Goal: Navigation & Orientation: Find specific page/section

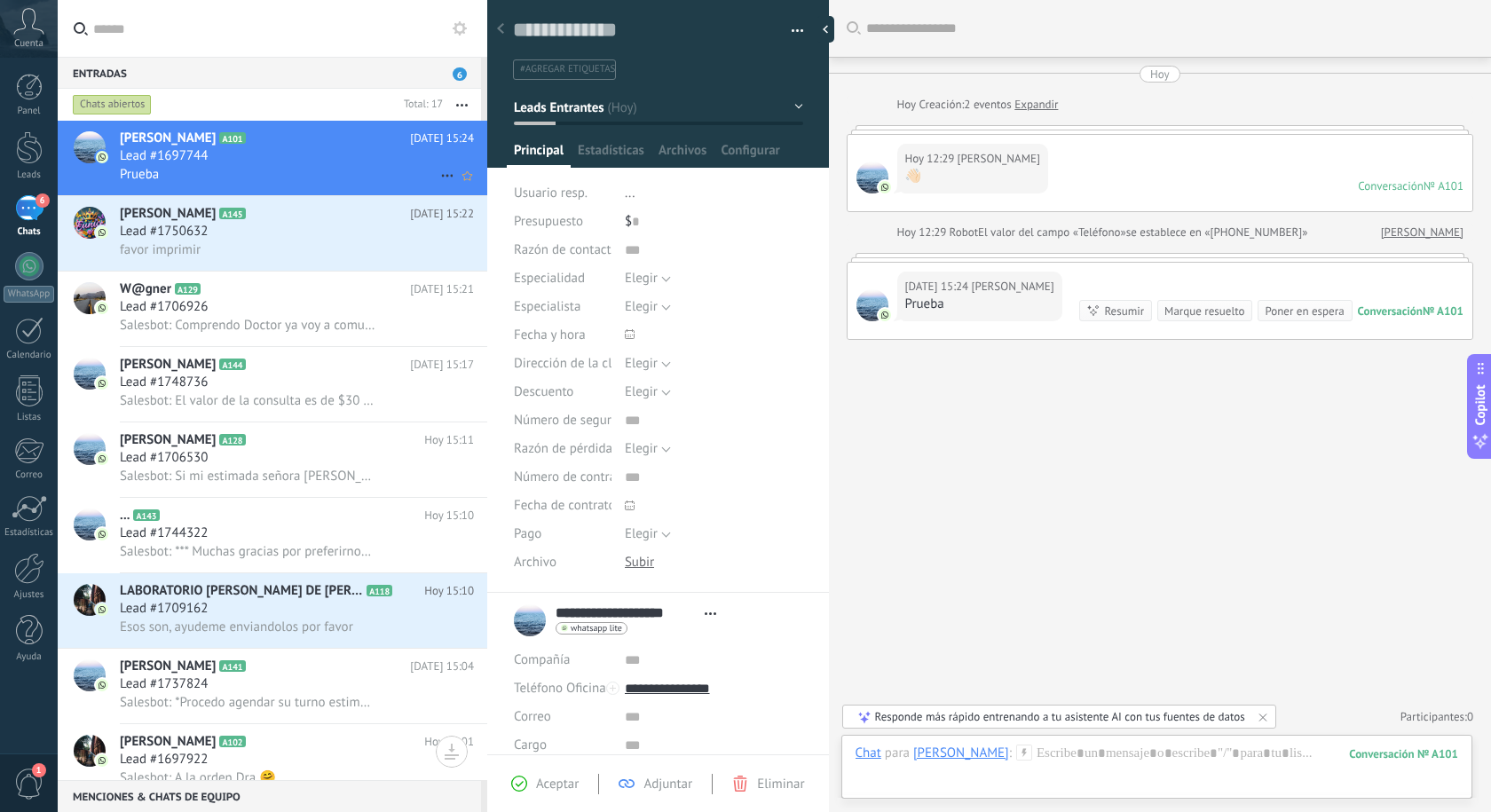
click at [227, 154] on div "Lead #1697744" at bounding box center [296, 157] width 354 height 18
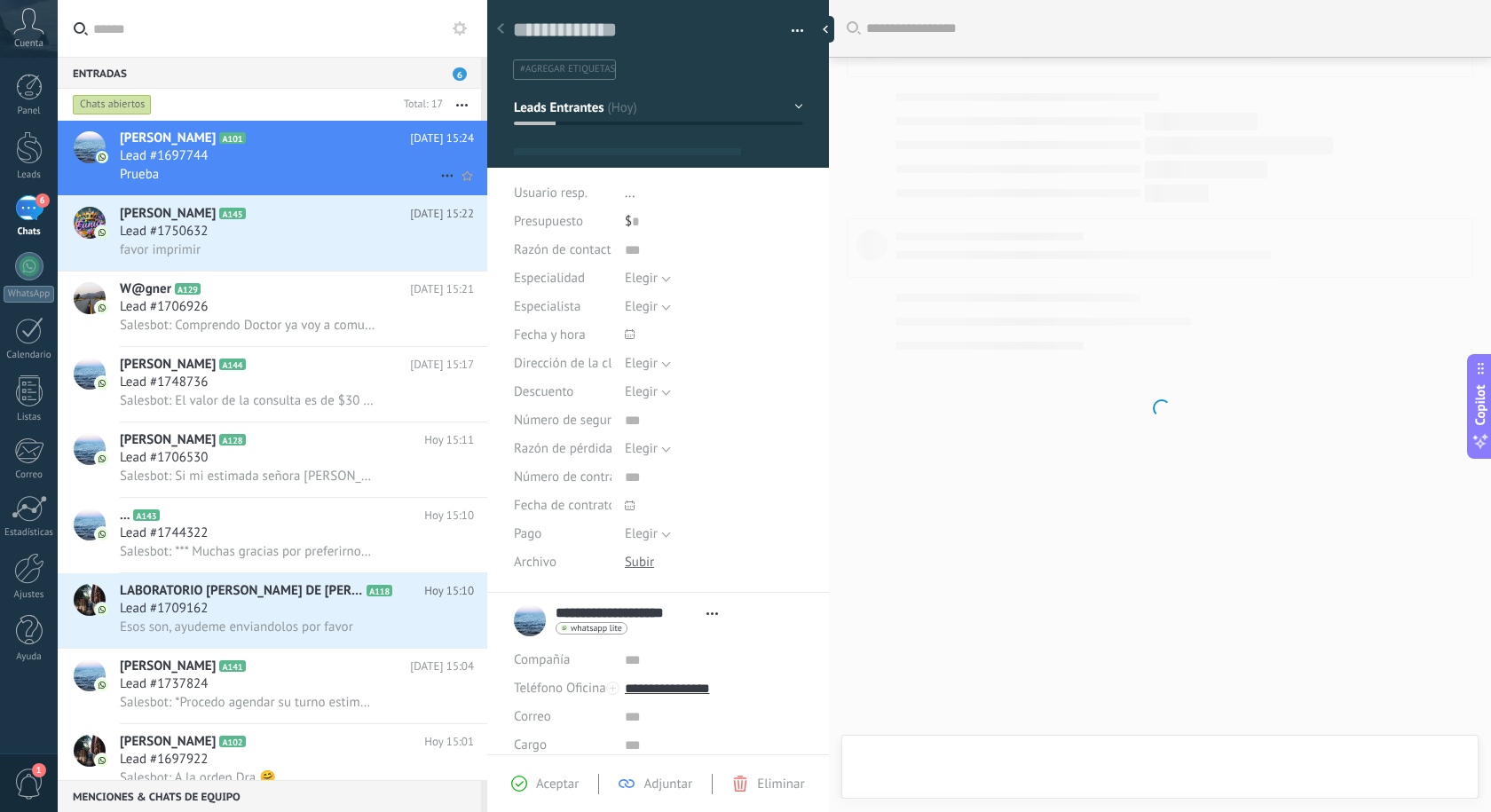
type textarea "**********"
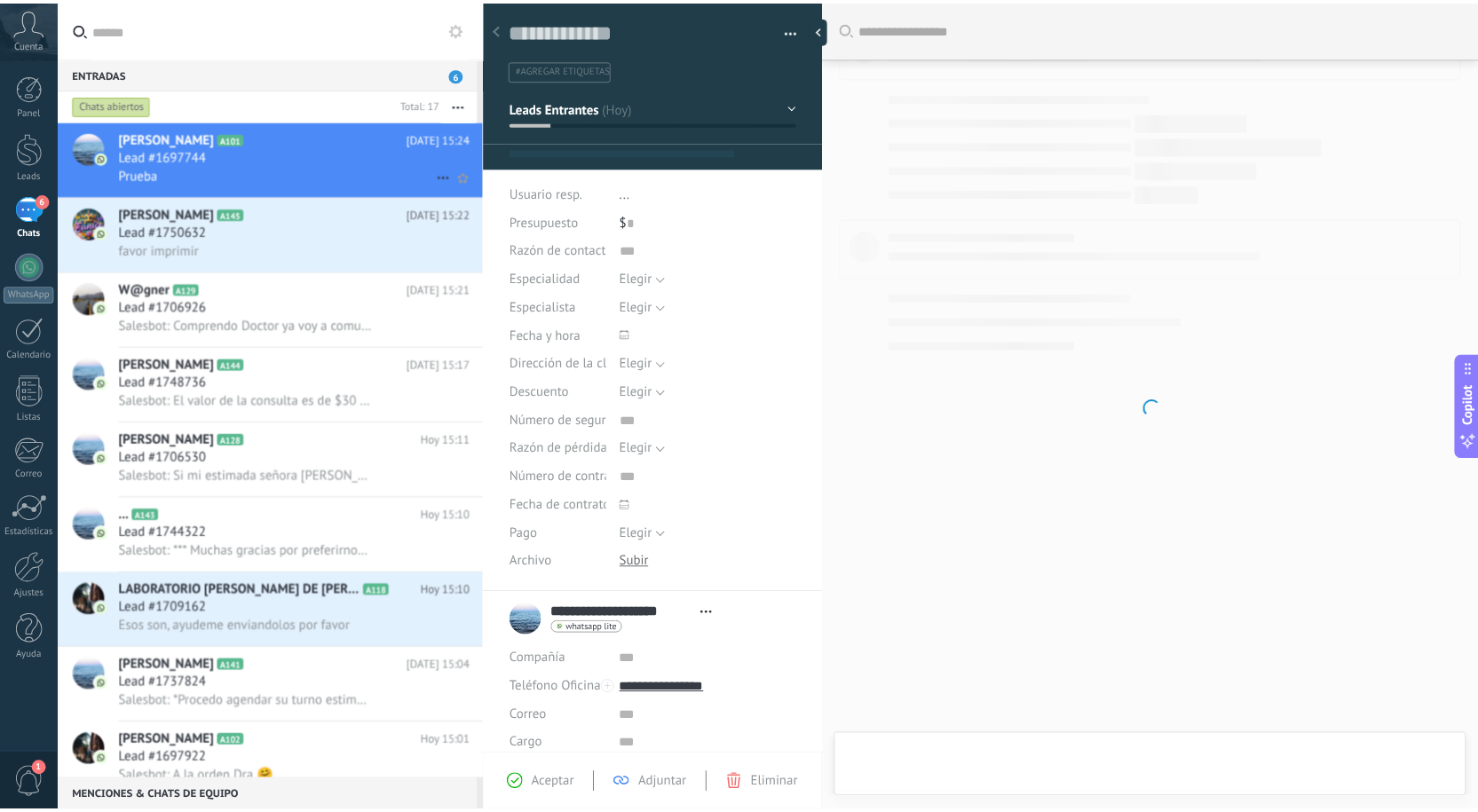
scroll to position [26, 0]
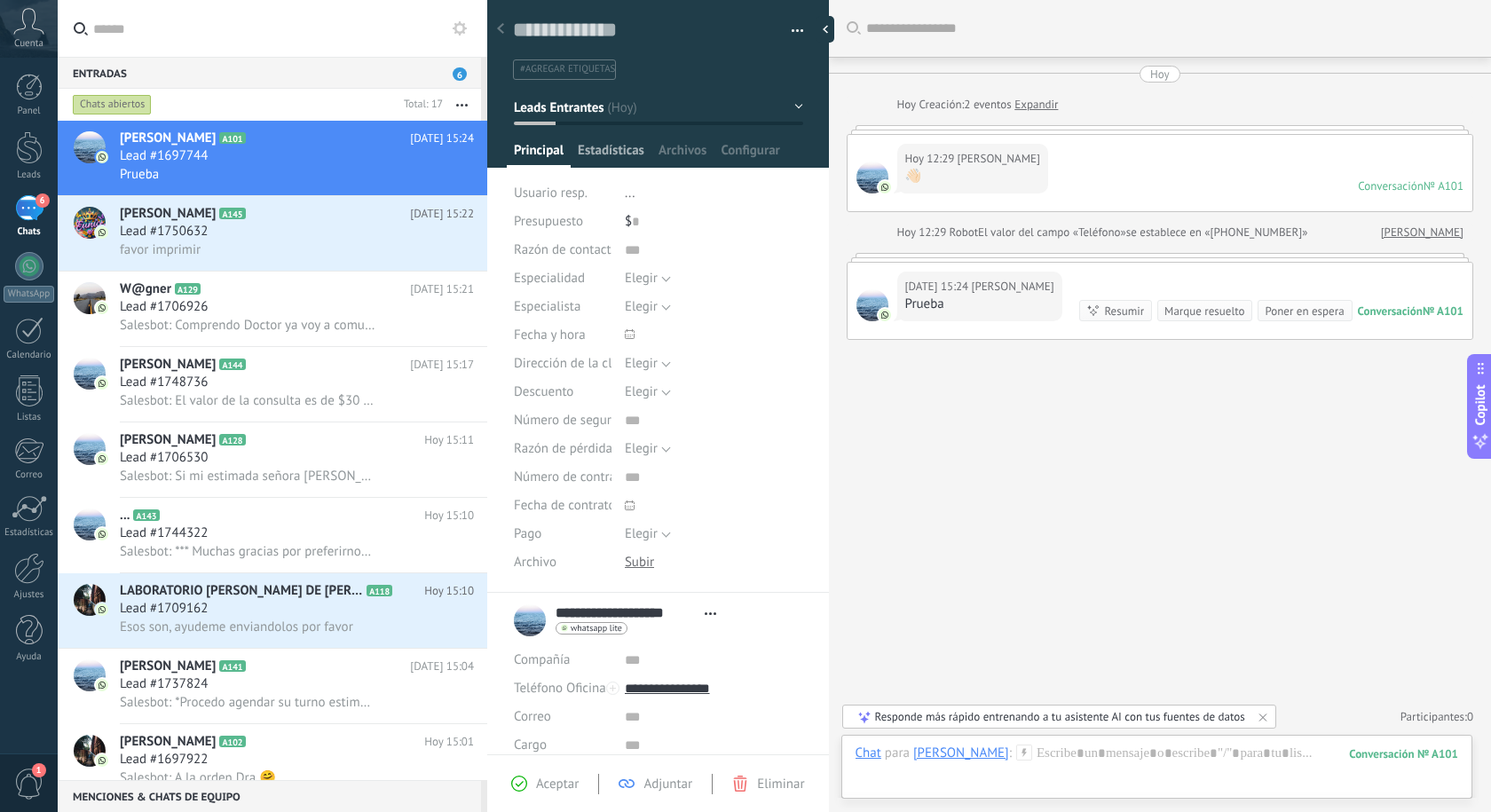
click at [603, 150] on span "Estadísticas" at bounding box center [611, 155] width 67 height 25
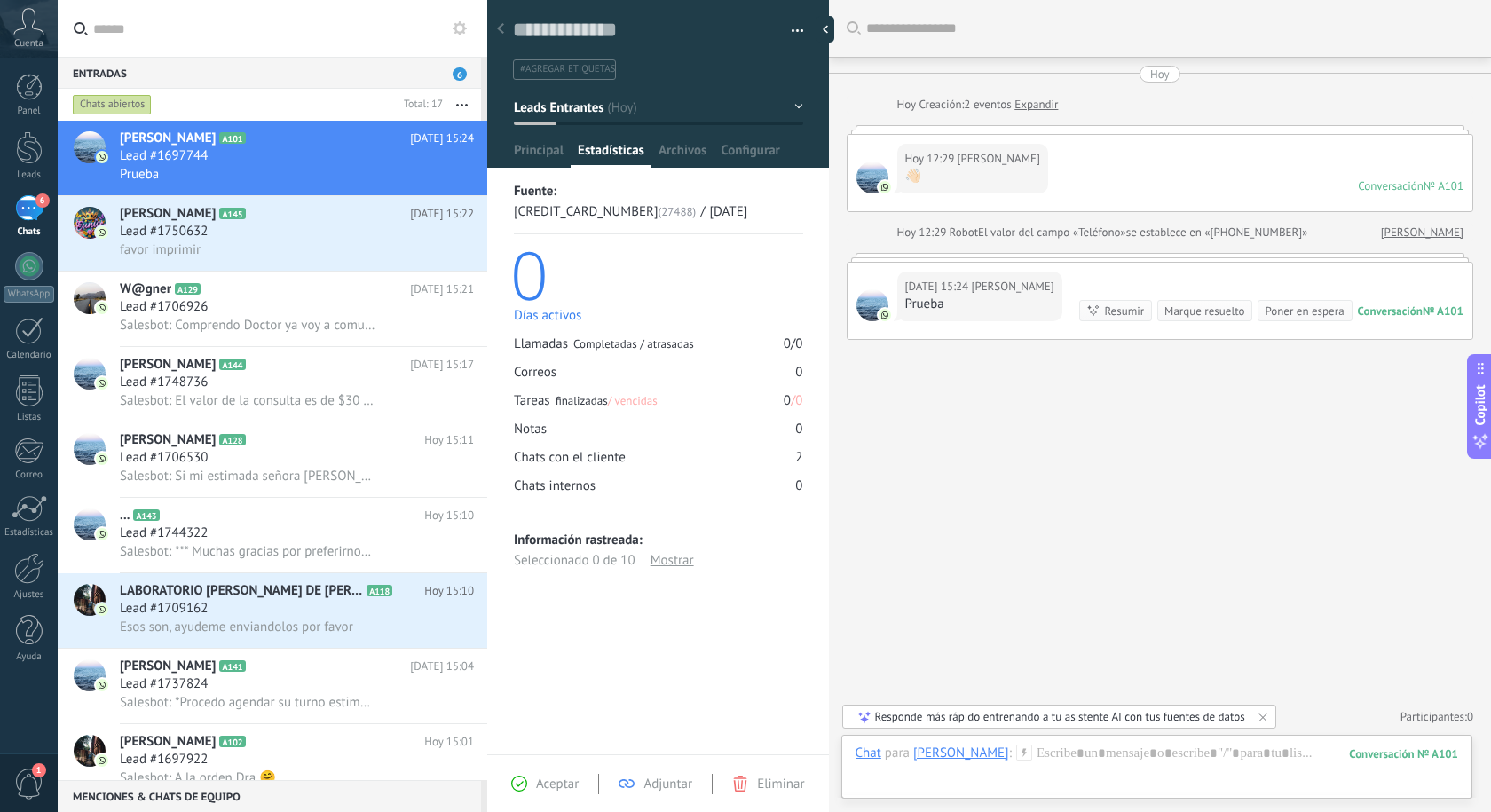
click at [1040, 588] on div "Buscar Carga más [DATE] [DATE] Creación: 2 eventos Expandir [DATE] 12:29 [PERSO…" at bounding box center [1159, 406] width 662 height 812
click at [688, 158] on span "Archivos" at bounding box center [682, 155] width 48 height 25
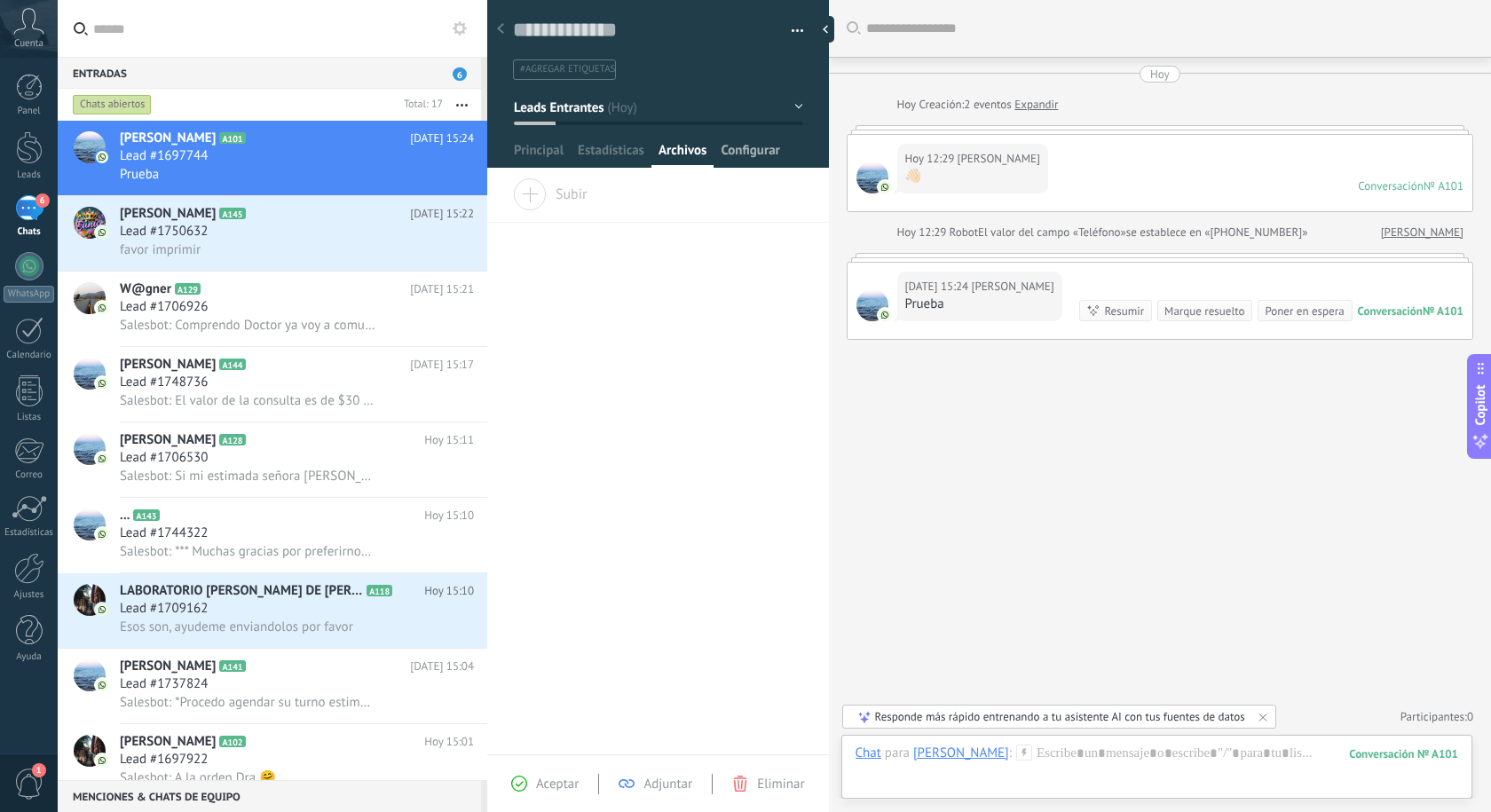
click at [768, 158] on span "Configurar" at bounding box center [750, 155] width 59 height 25
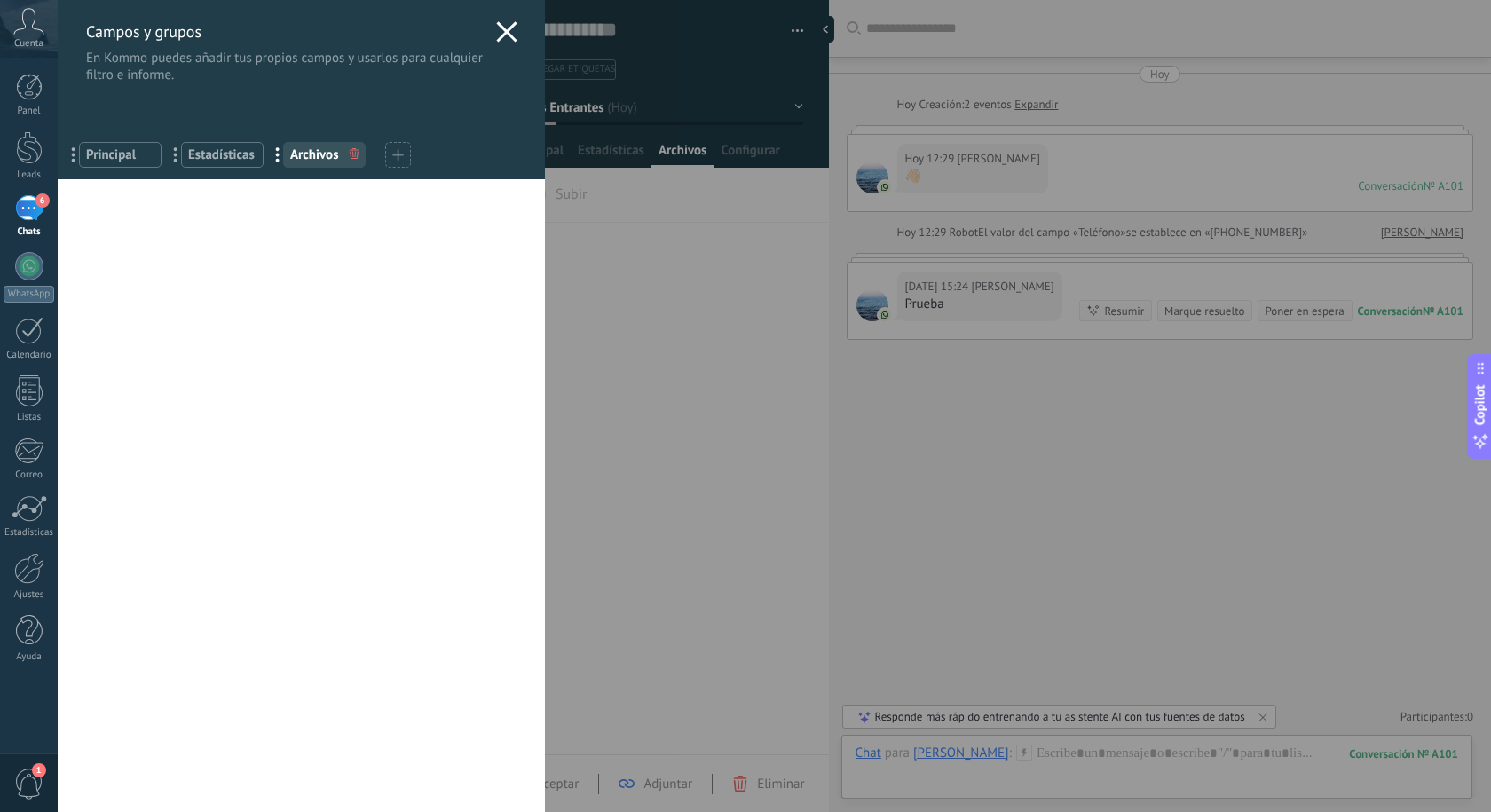
click at [495, 15] on div "Campos y grupos En Kommo puedes añadir tus propios campos y usarlos para cualqu…" at bounding box center [301, 41] width 487 height 83
click at [497, 24] on icon at bounding box center [507, 32] width 22 height 22
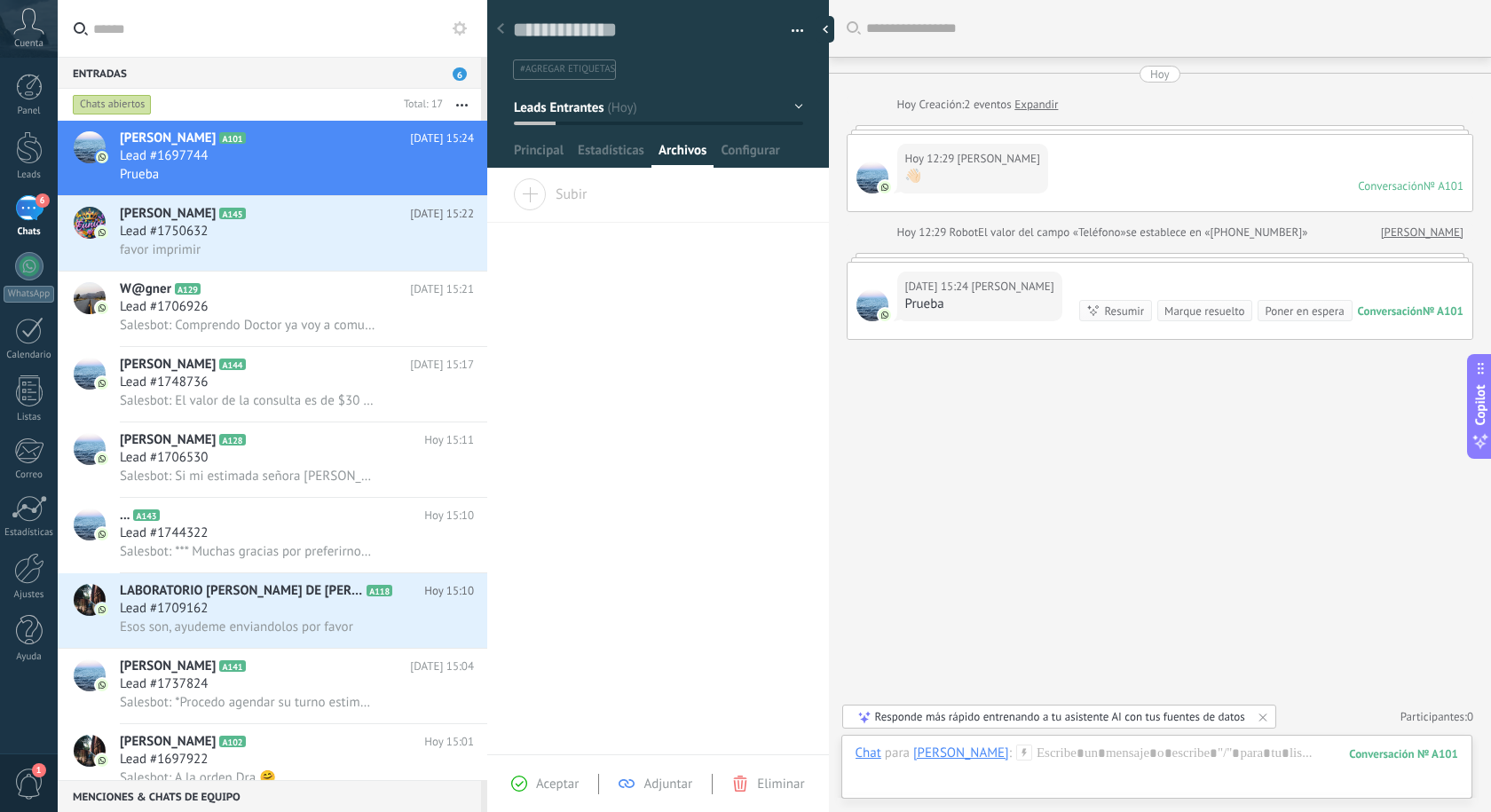
click at [34, 35] on div "Cuenta" at bounding box center [28, 28] width 58 height 58
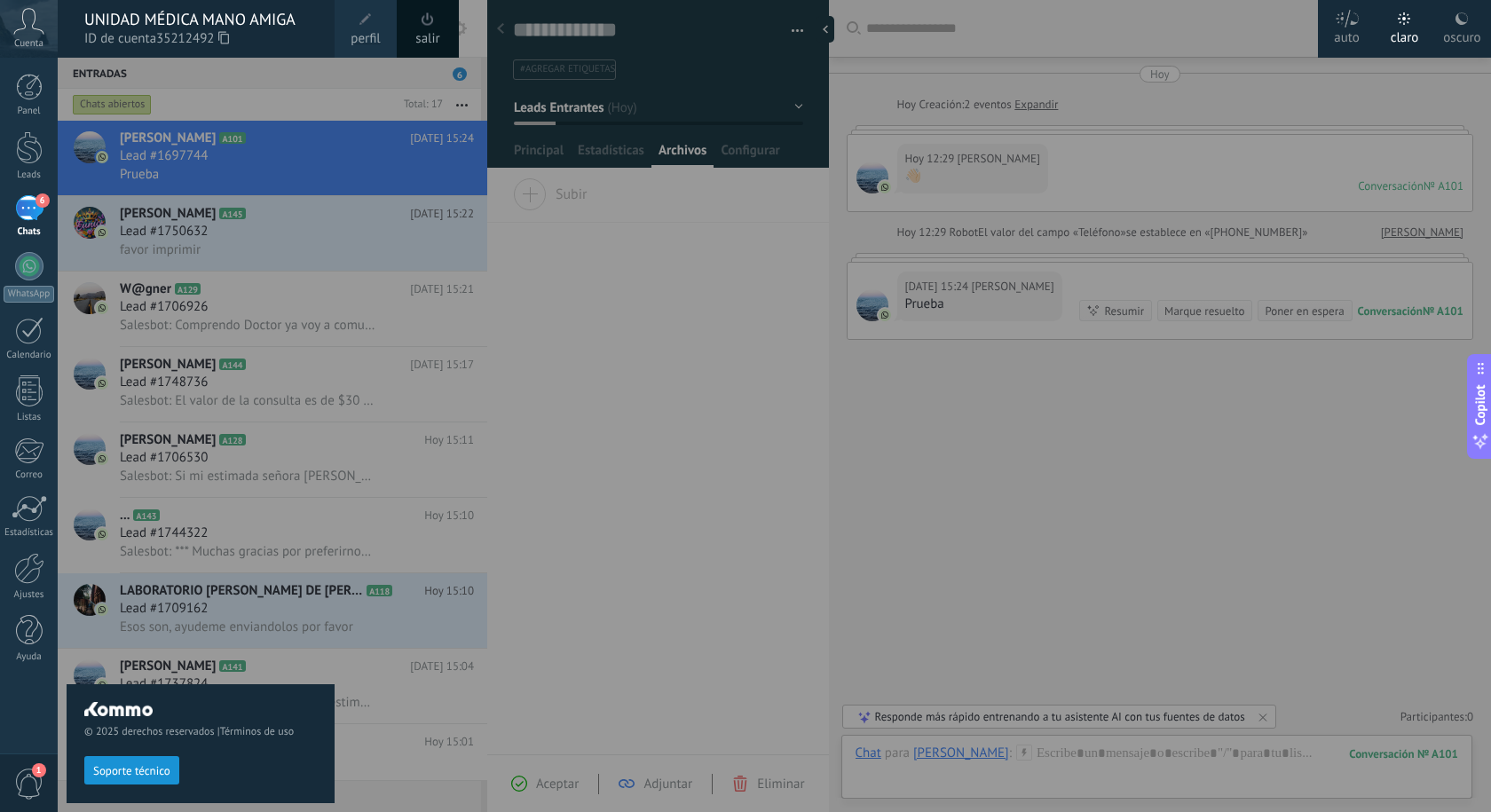
click at [1460, 23] on use at bounding box center [1462, 19] width 13 height 13
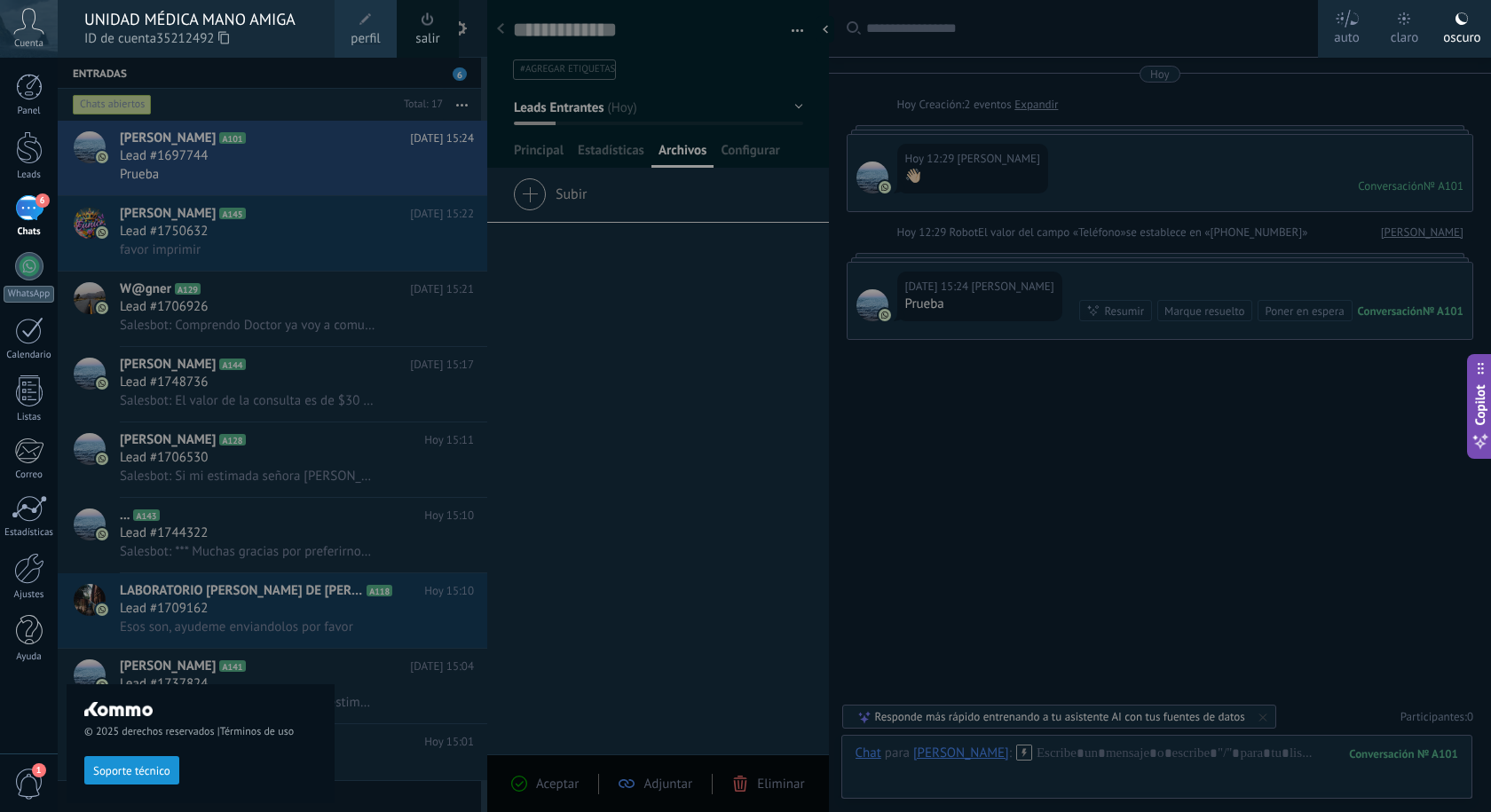
click at [289, 57] on div "UNIDAD MÉDICA MANO AMIGA ID de cuenta 35212492" at bounding box center [196, 28] width 277 height 58
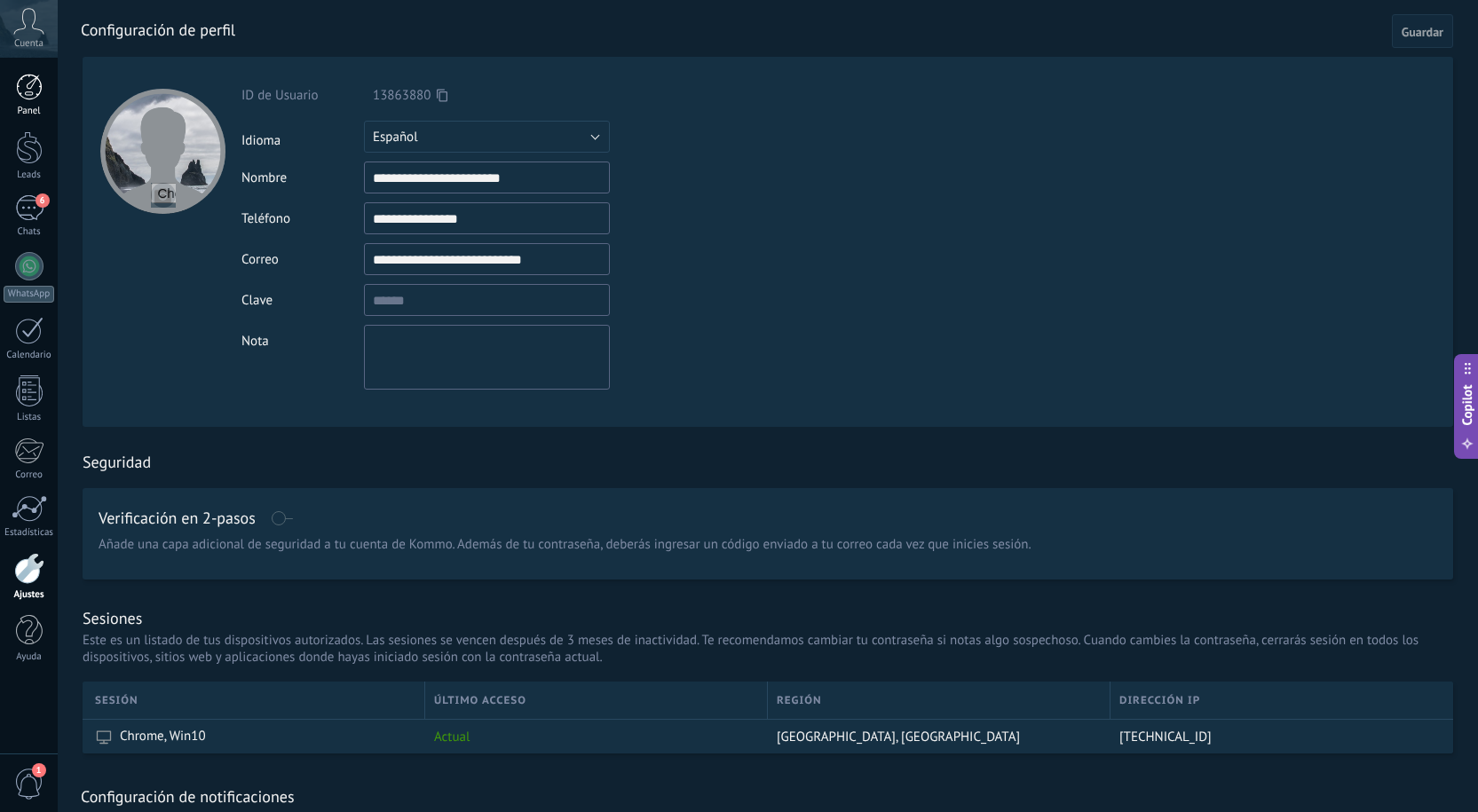
click at [31, 80] on div at bounding box center [28, 86] width 26 height 26
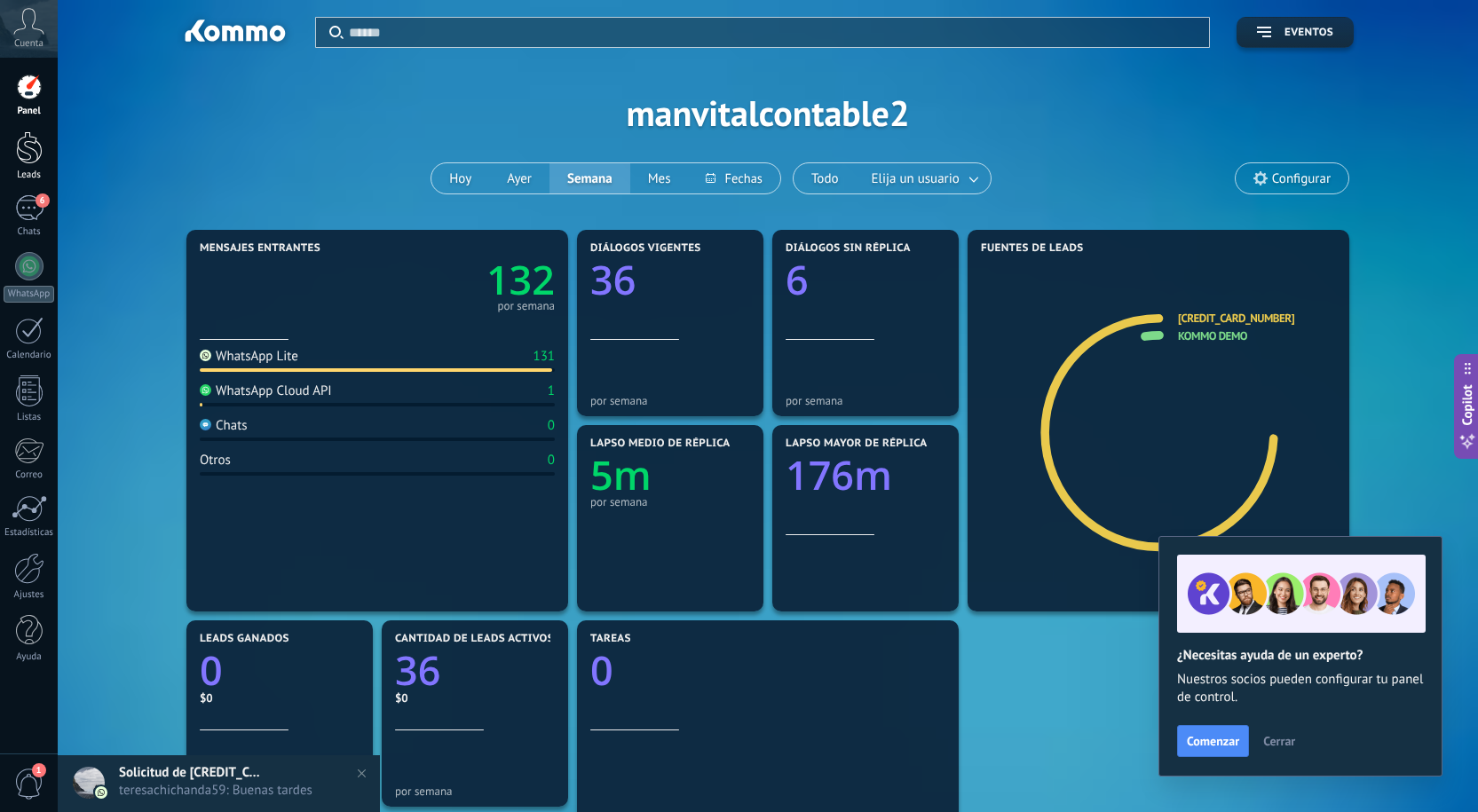
click at [36, 145] on div at bounding box center [28, 148] width 26 height 33
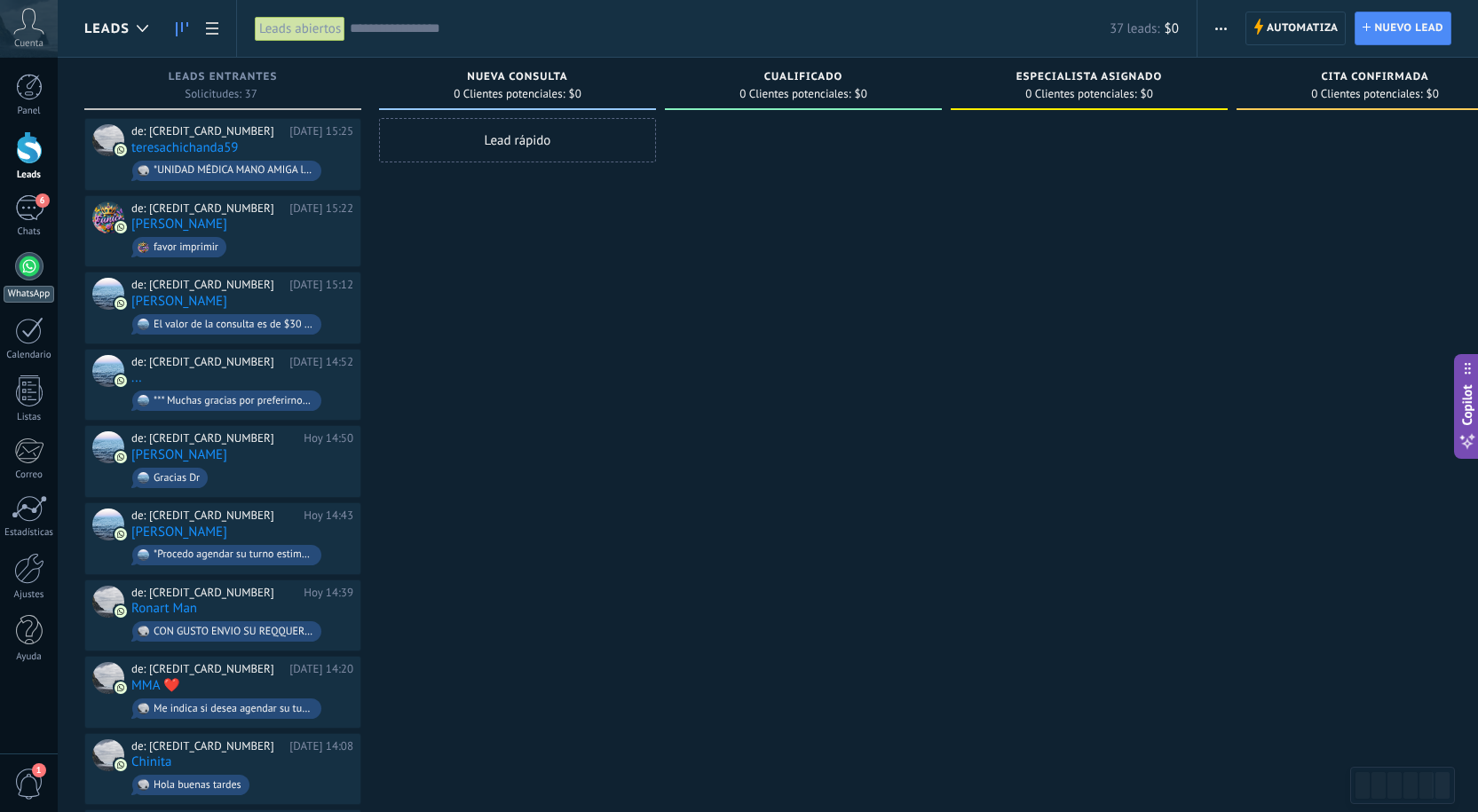
click at [39, 269] on div at bounding box center [28, 266] width 28 height 28
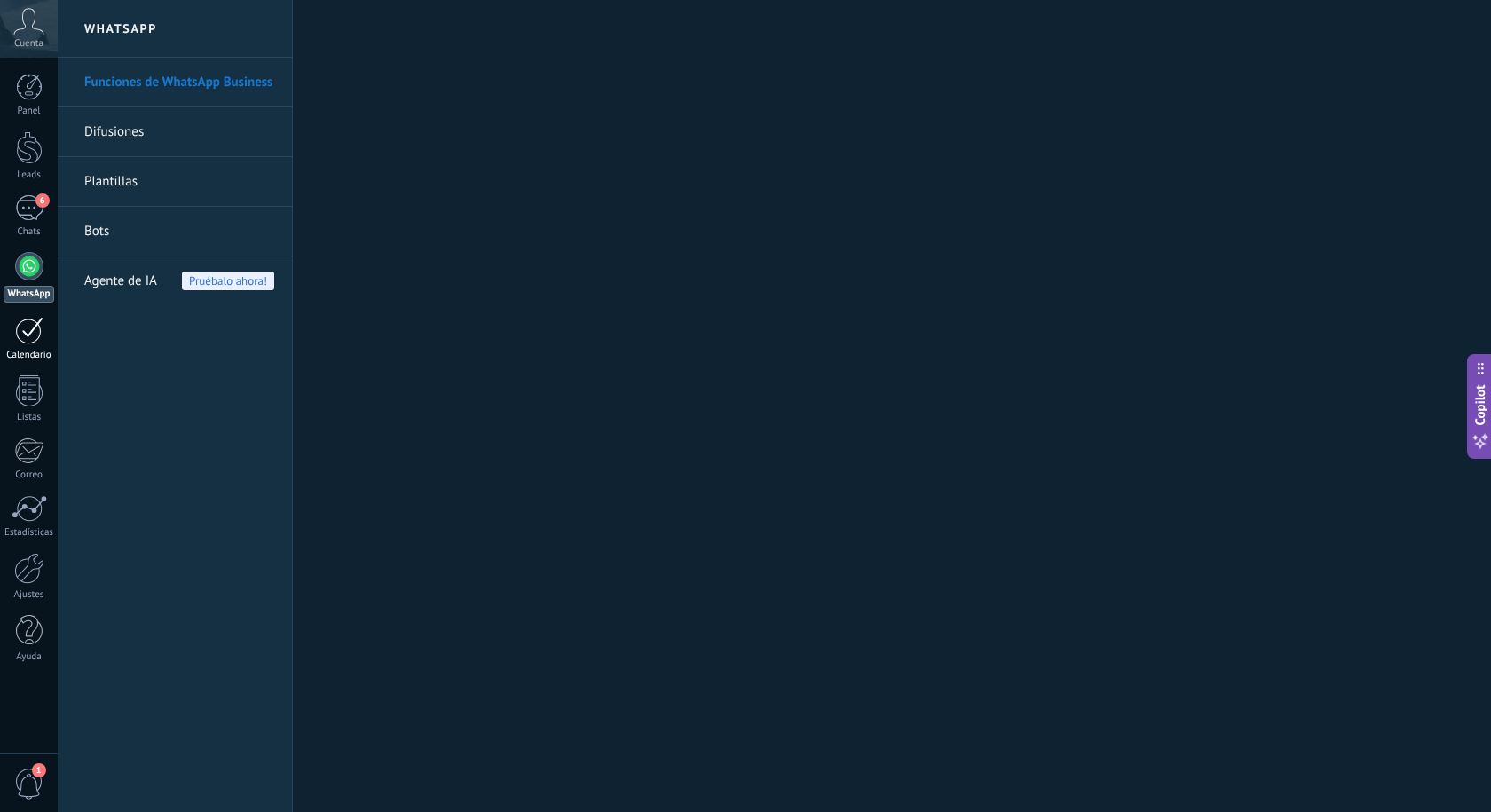
click at [36, 338] on div at bounding box center [28, 331] width 28 height 27
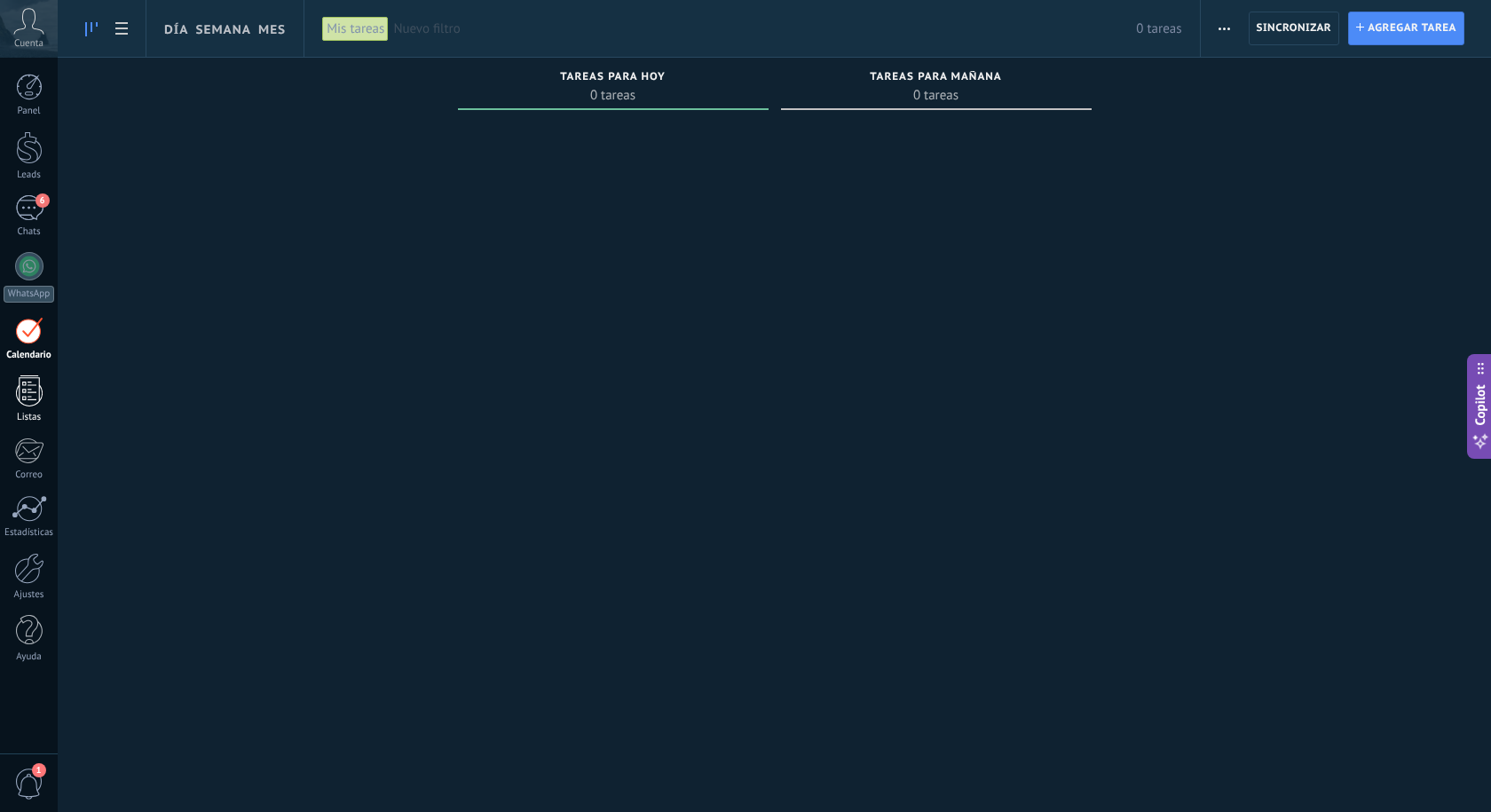
click at [36, 386] on div at bounding box center [28, 391] width 26 height 31
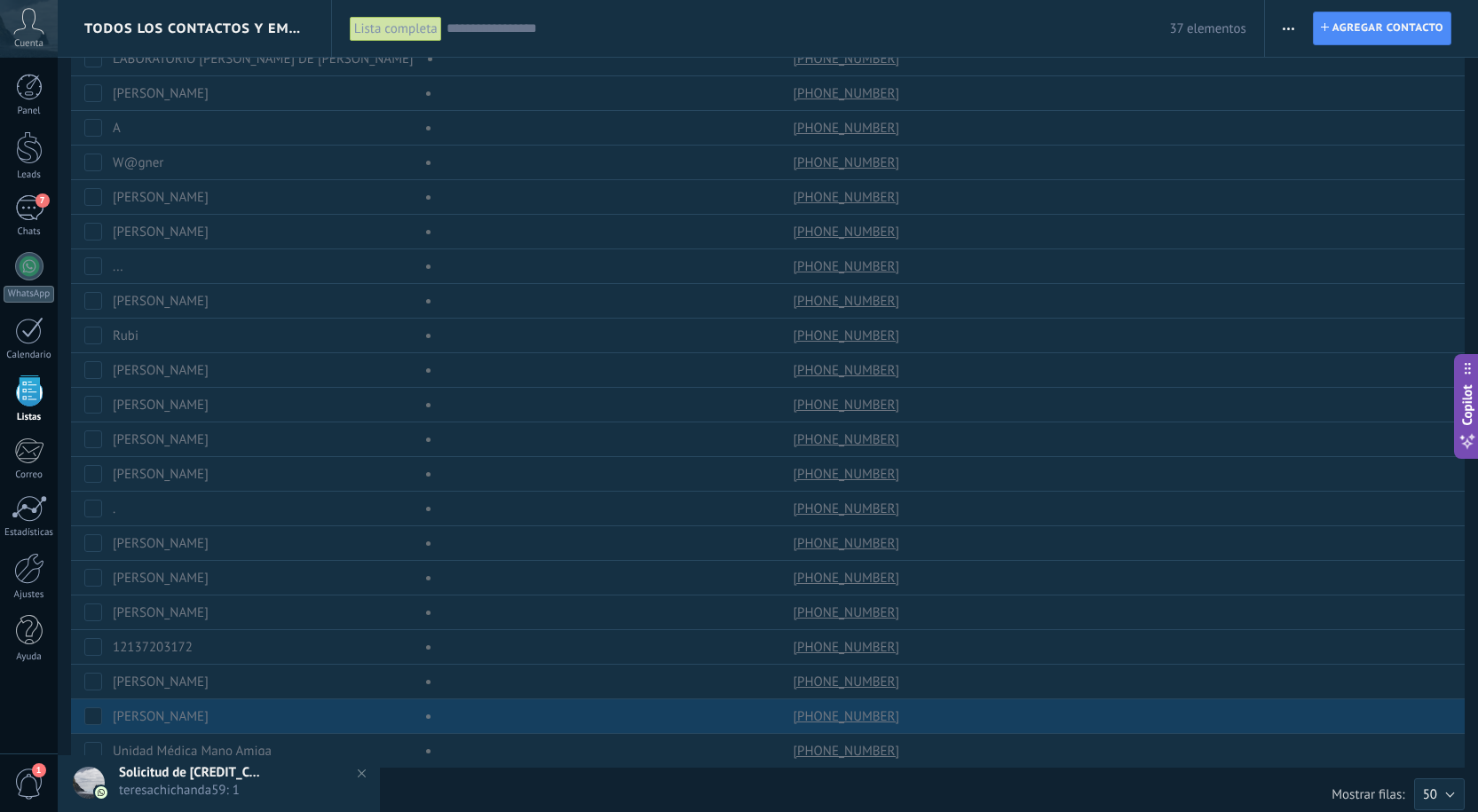
scroll to position [635, 0]
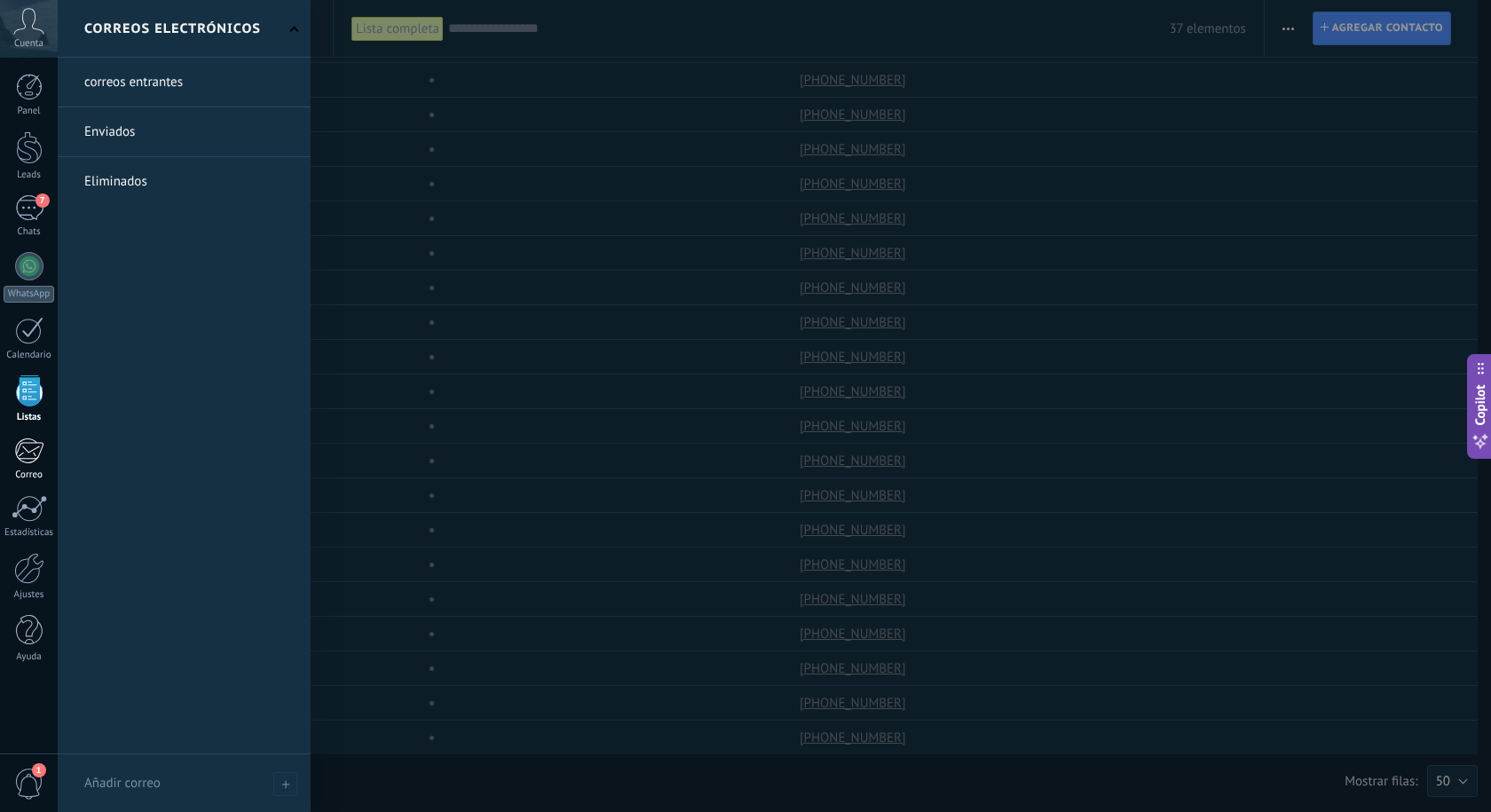
click at [28, 473] on div "Correo" at bounding box center [29, 475] width 52 height 12
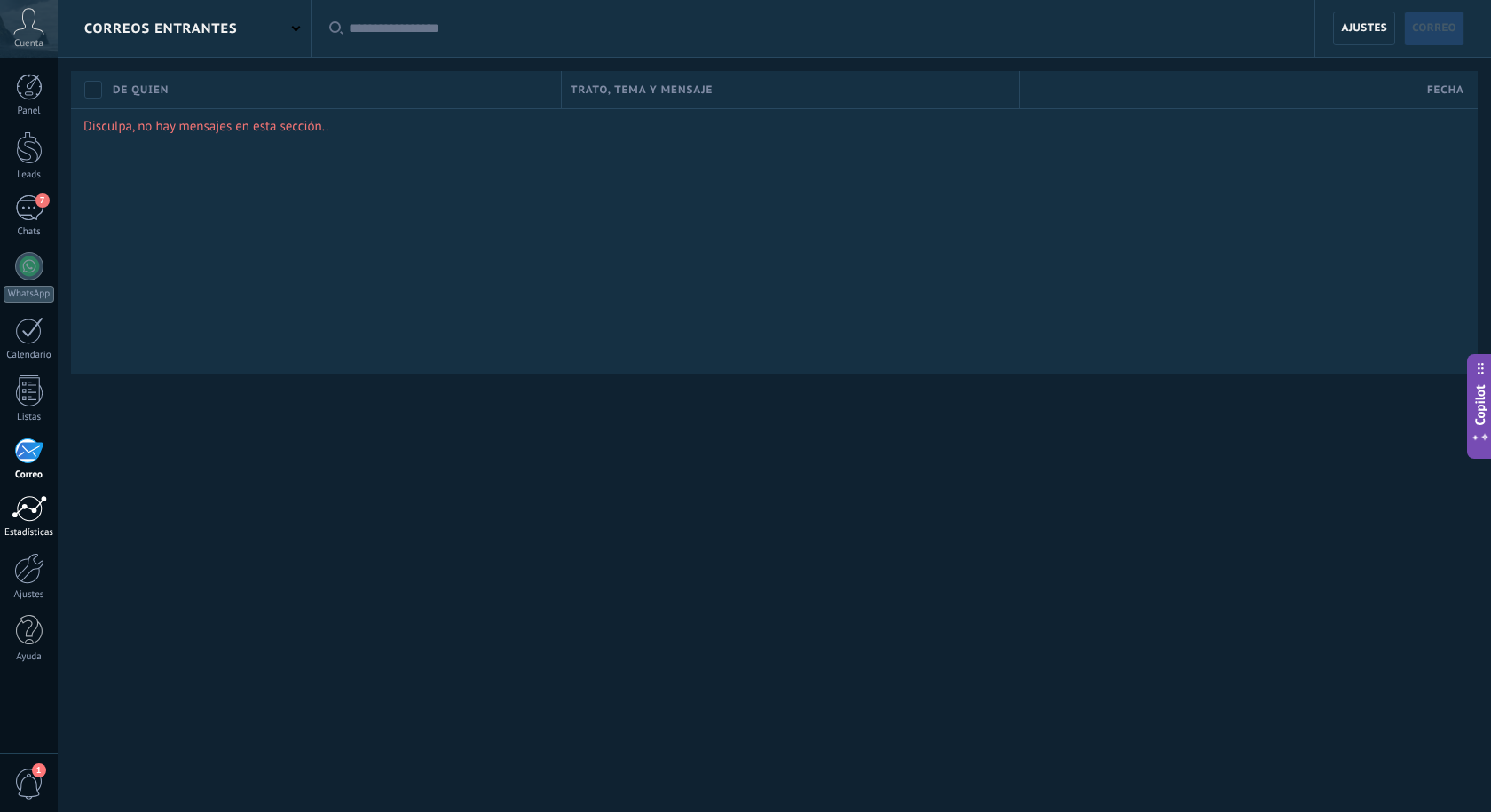
click at [31, 522] on link "Estadísticas" at bounding box center [28, 517] width 58 height 43
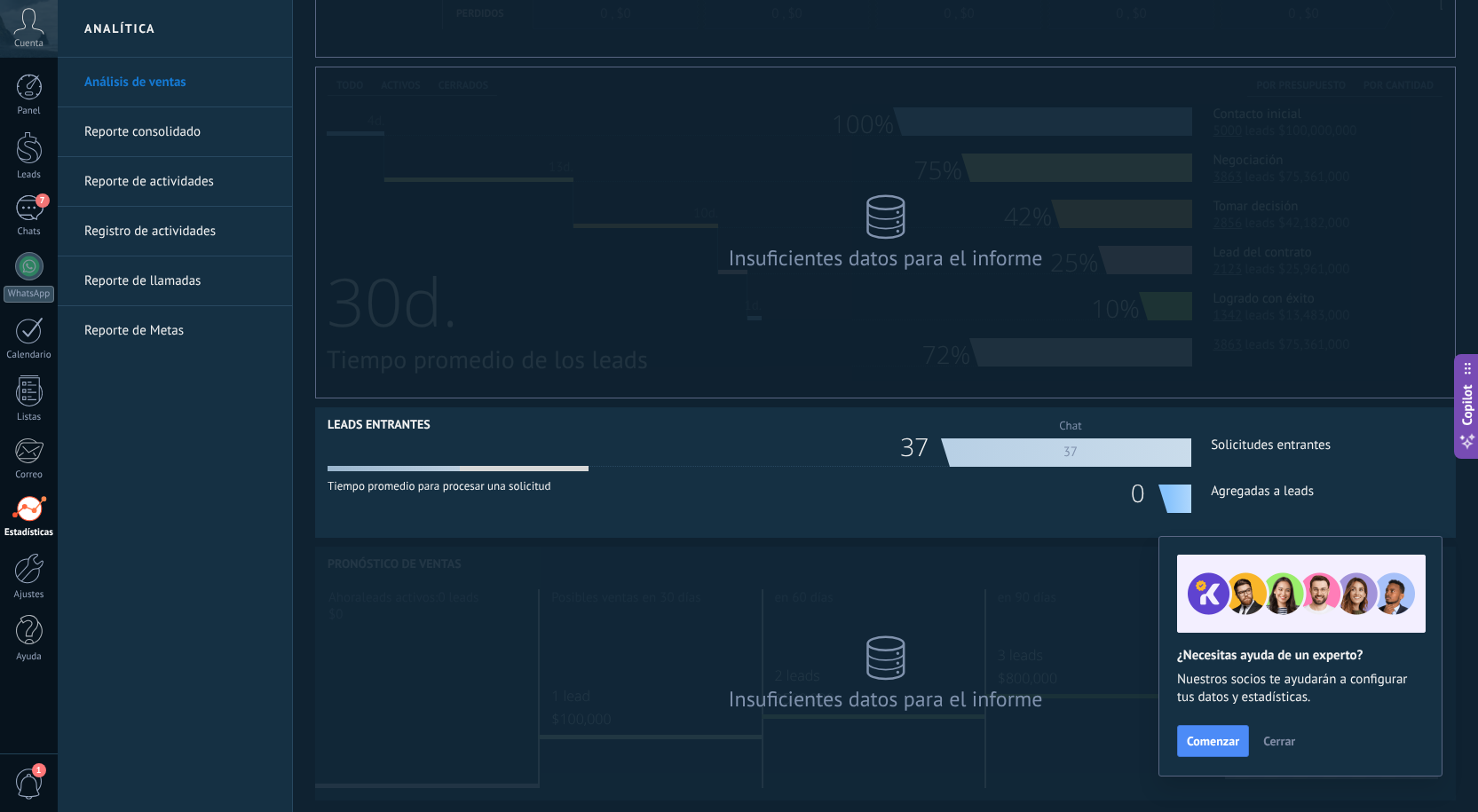
scroll to position [364, 0]
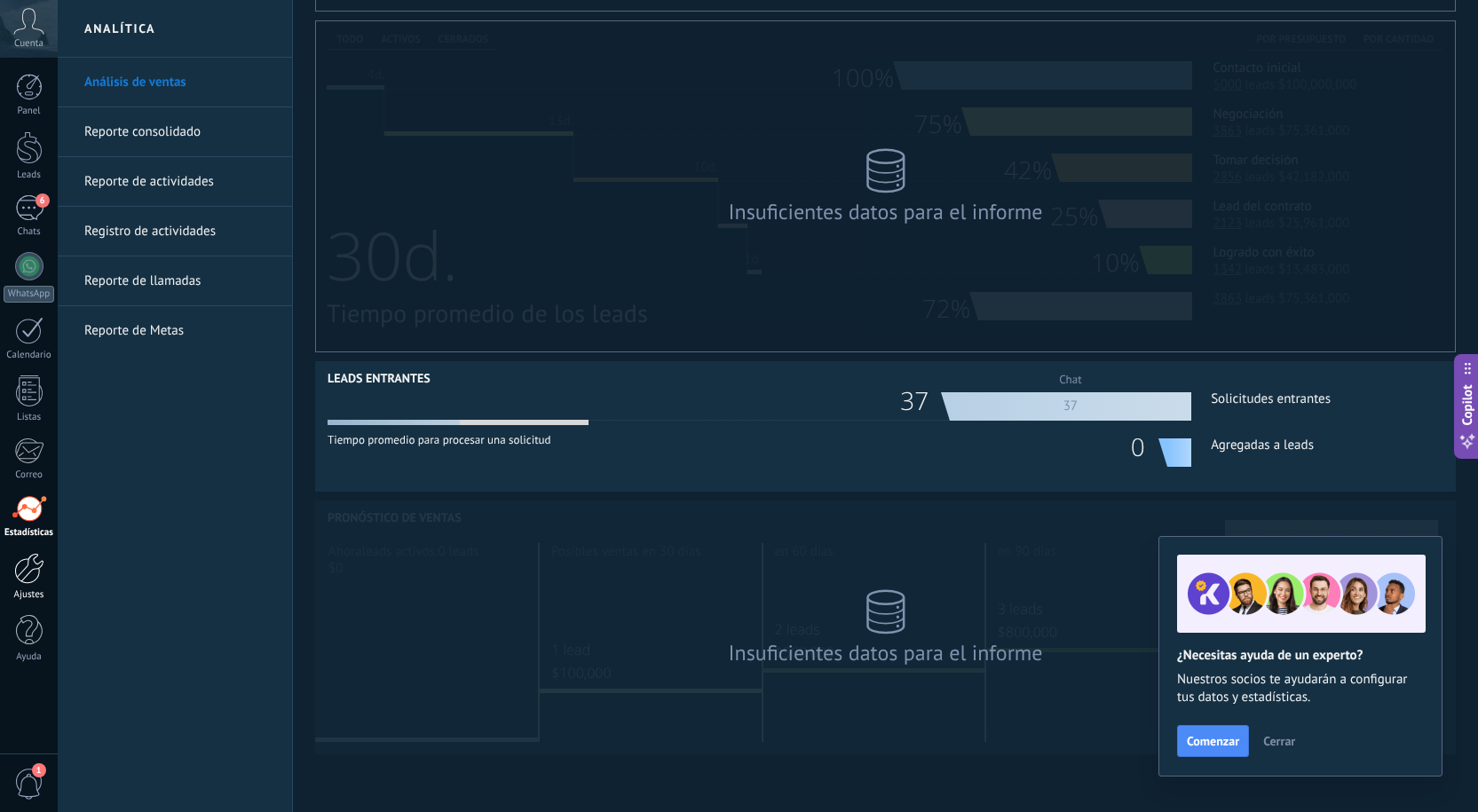
click at [36, 569] on div at bounding box center [29, 568] width 30 height 31
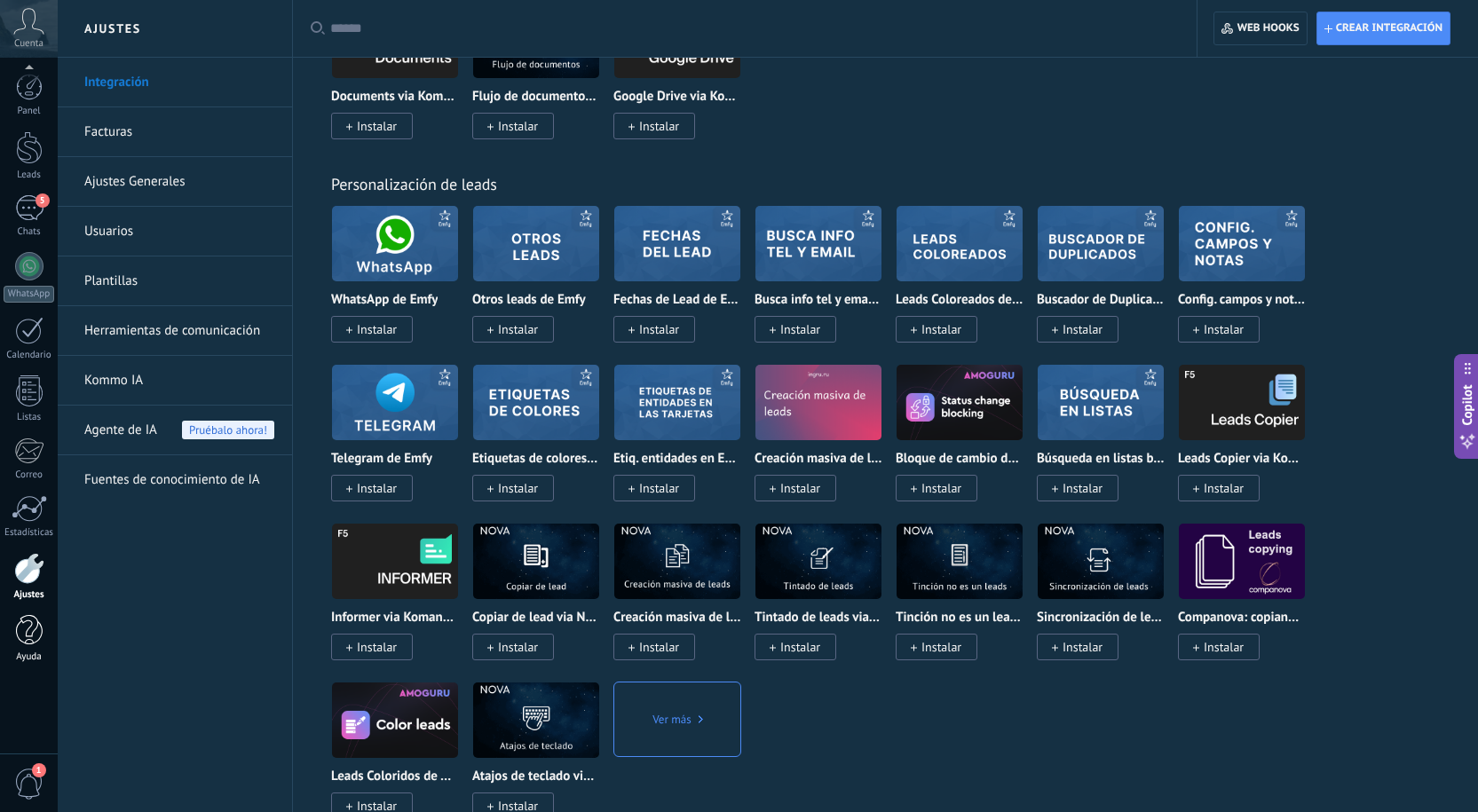
scroll to position [5325, 0]
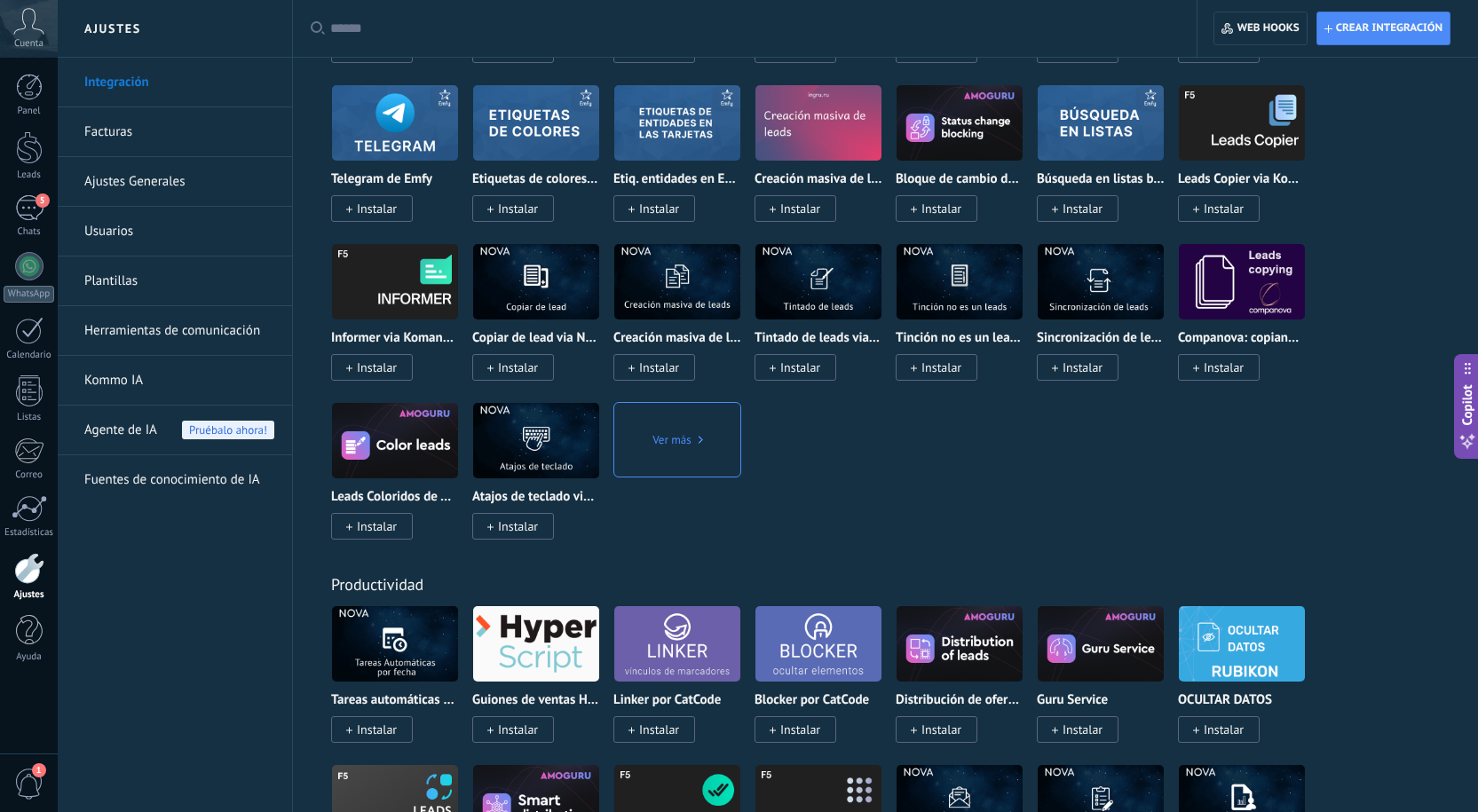
click at [28, 781] on span "1" at bounding box center [29, 785] width 30 height 31
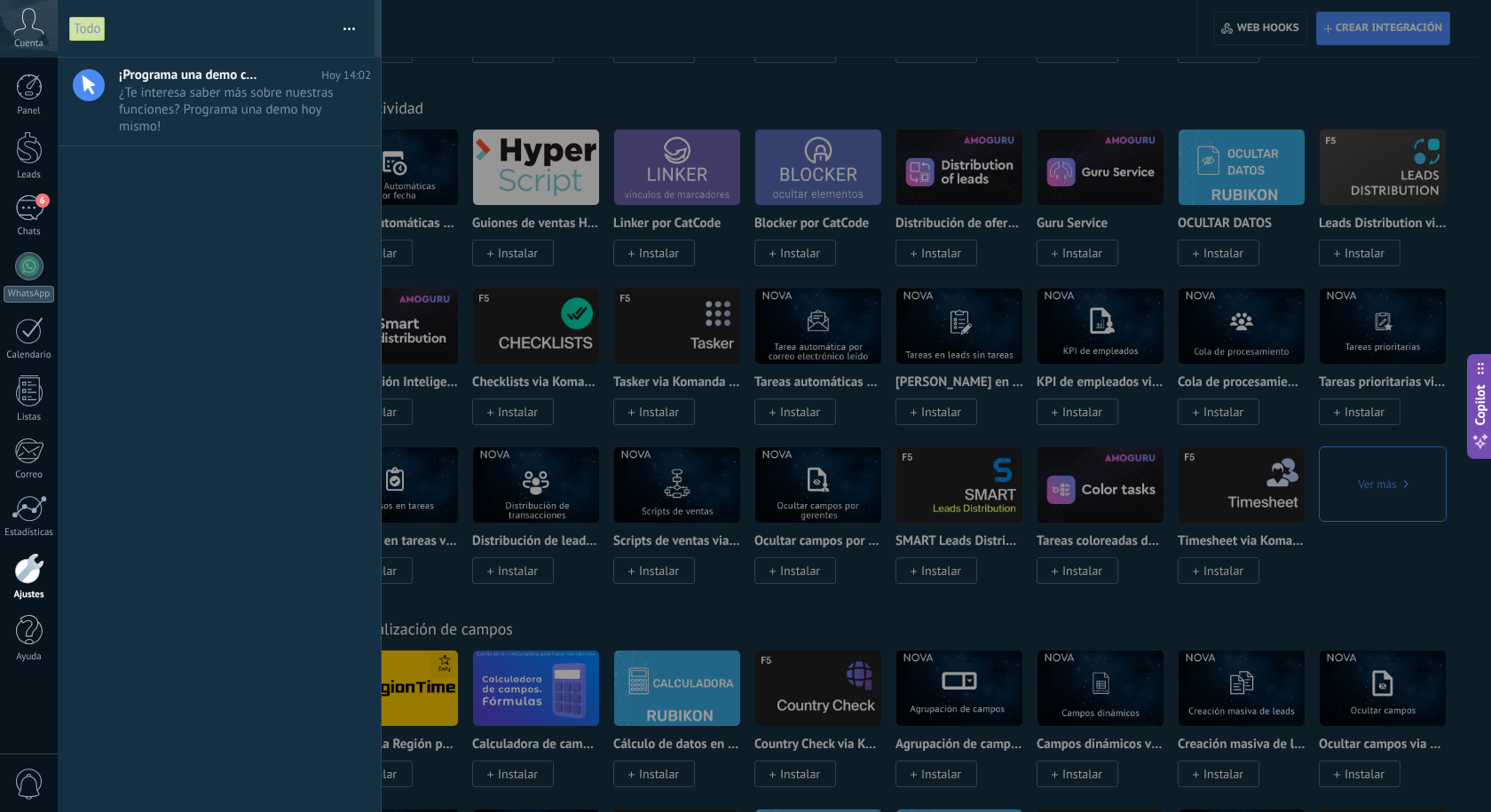
click at [30, 780] on span "0" at bounding box center [29, 785] width 30 height 31
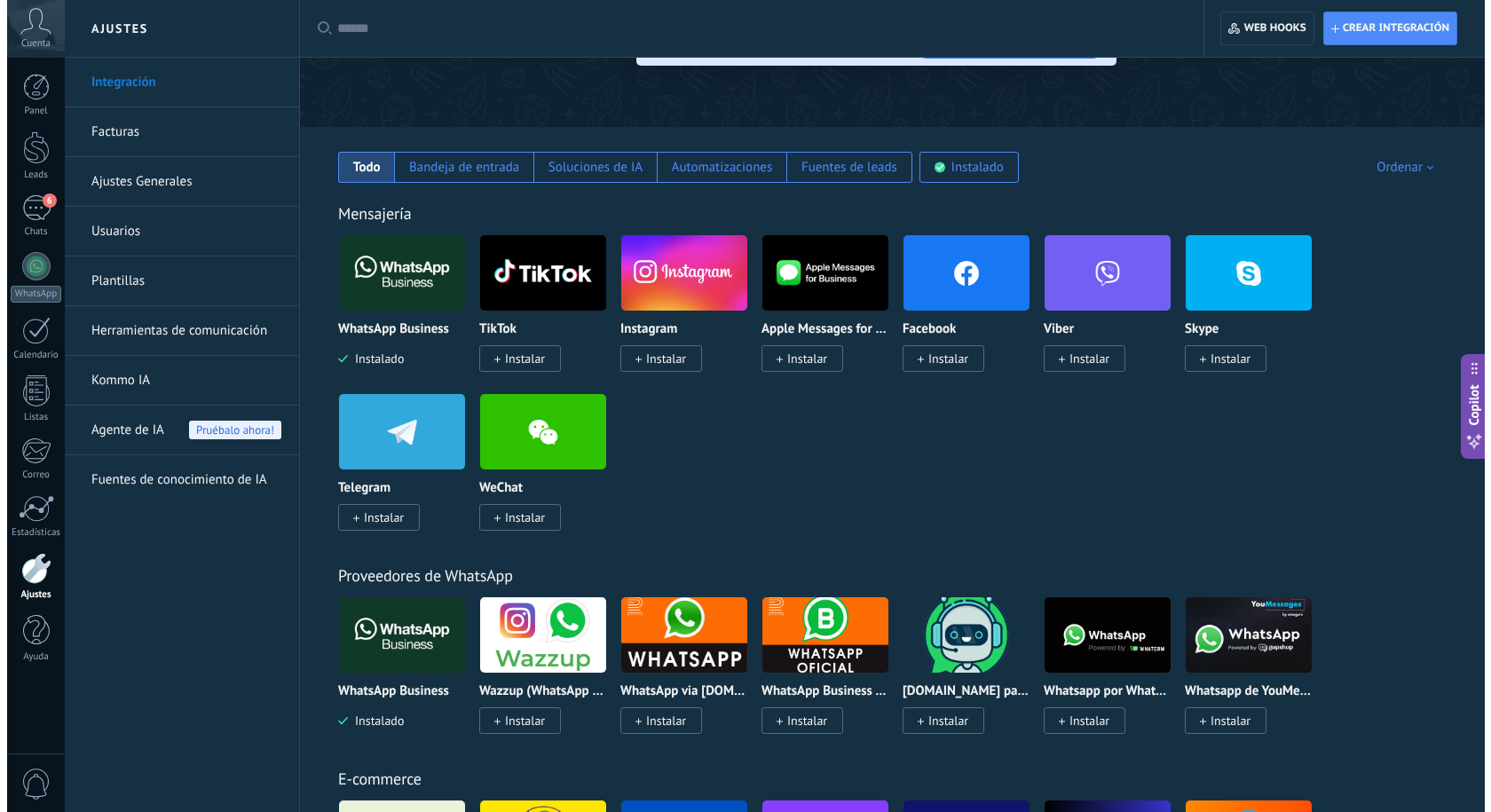
scroll to position [0, 0]
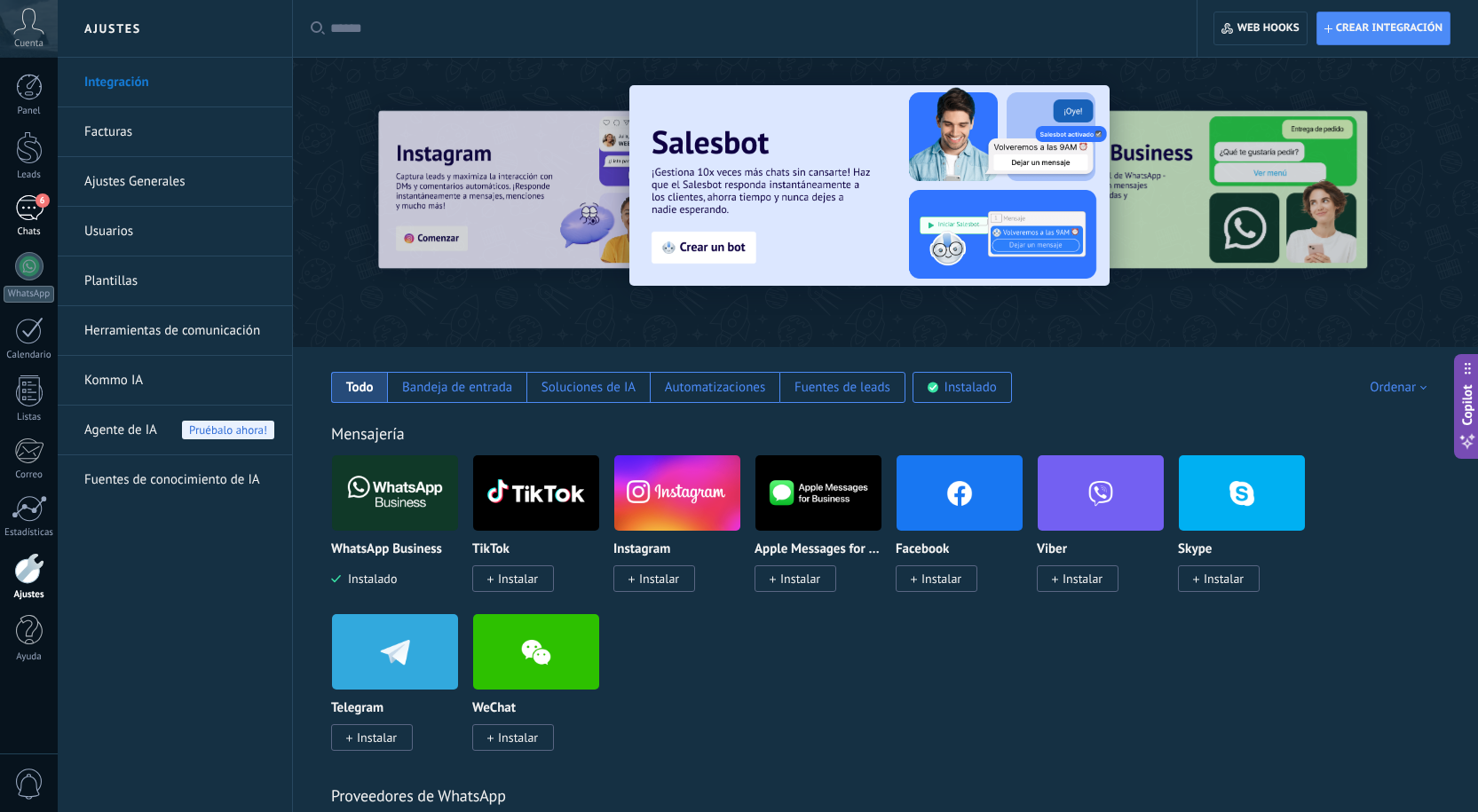
click at [23, 216] on div "6" at bounding box center [28, 208] width 28 height 25
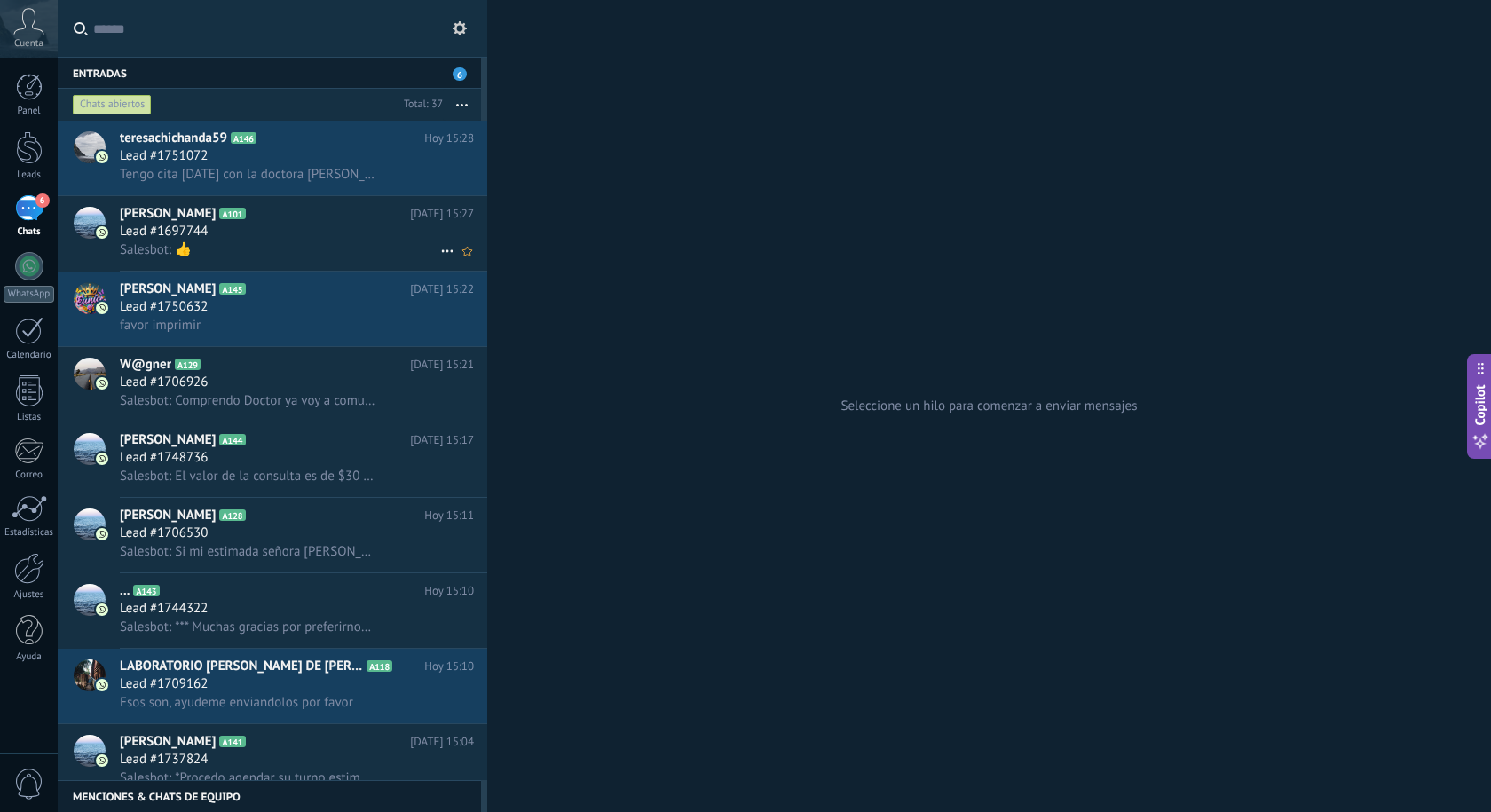
click at [217, 236] on div "Lead #1697744" at bounding box center [296, 232] width 354 height 18
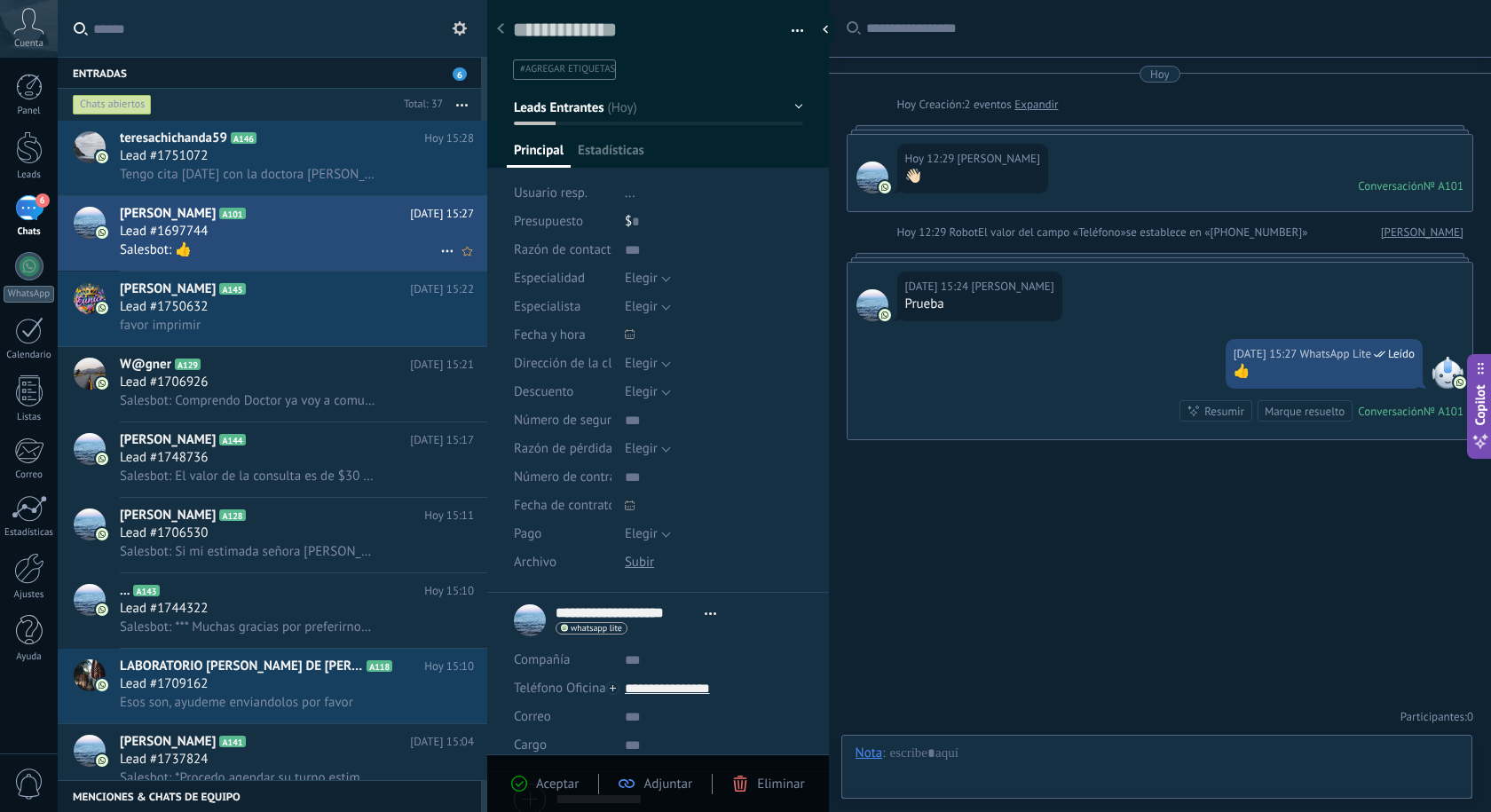
scroll to position [26, 0]
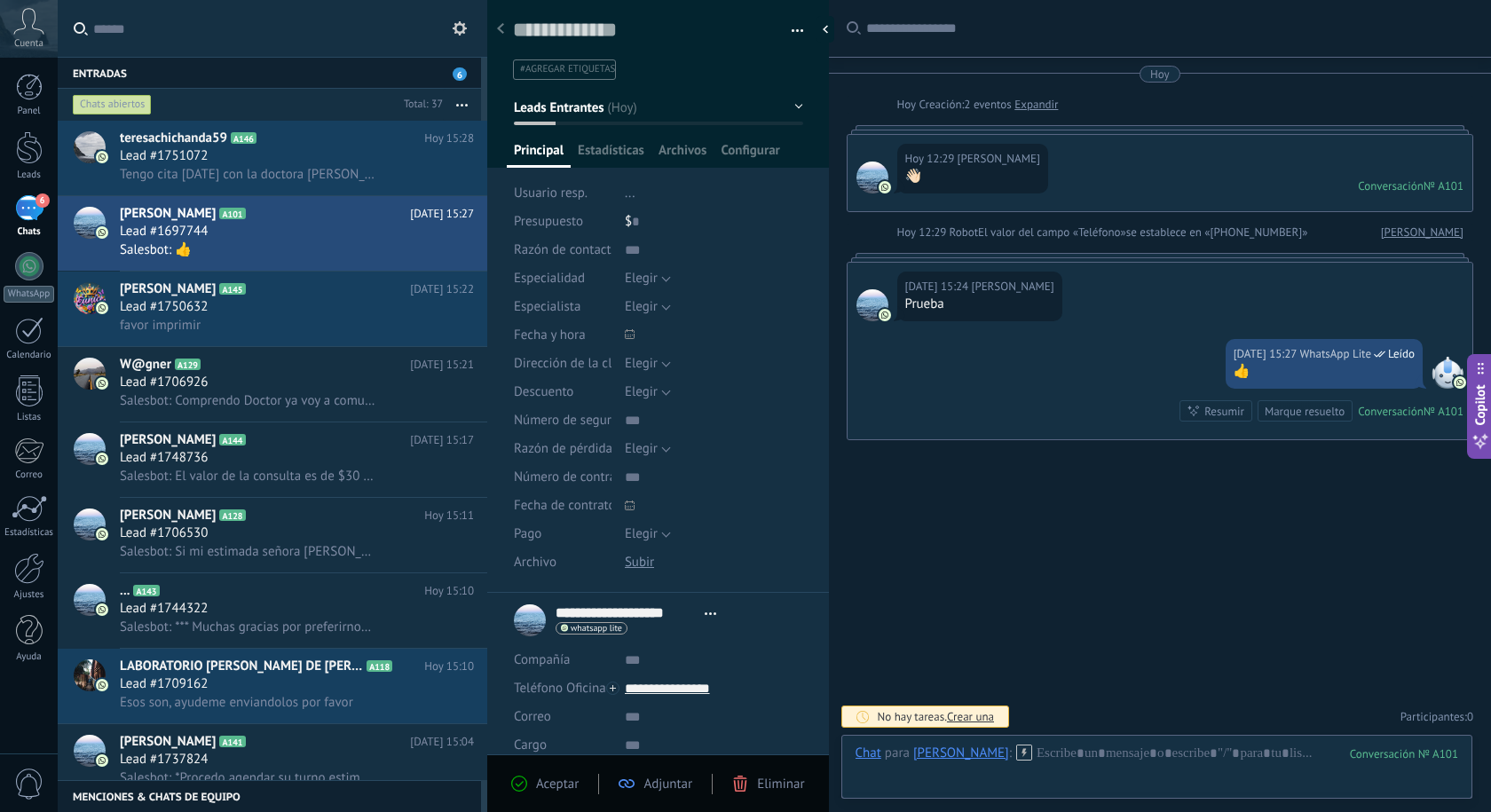
click at [964, 338] on div "Hoy 15:24 José Manuel Menéndez Prueba" at bounding box center [1159, 301] width 625 height 76
click at [961, 339] on div "Hoy 15:27 WhatsApp Lite Leído 👍 Conversación № A101 Conversación № A101 Resumir…" at bounding box center [1159, 389] width 625 height 101
click at [1160, 379] on div "Hoy 15:27 WhatsApp Lite Leído 👍 Conversación № A101 Conversación № A101 Resumir…" at bounding box center [1159, 389] width 625 height 101
click at [1145, 378] on div "Hoy 15:27 WhatsApp Lite Leído 👍 Conversación № A101 Conversación № A101 Resumir…" at bounding box center [1159, 389] width 625 height 101
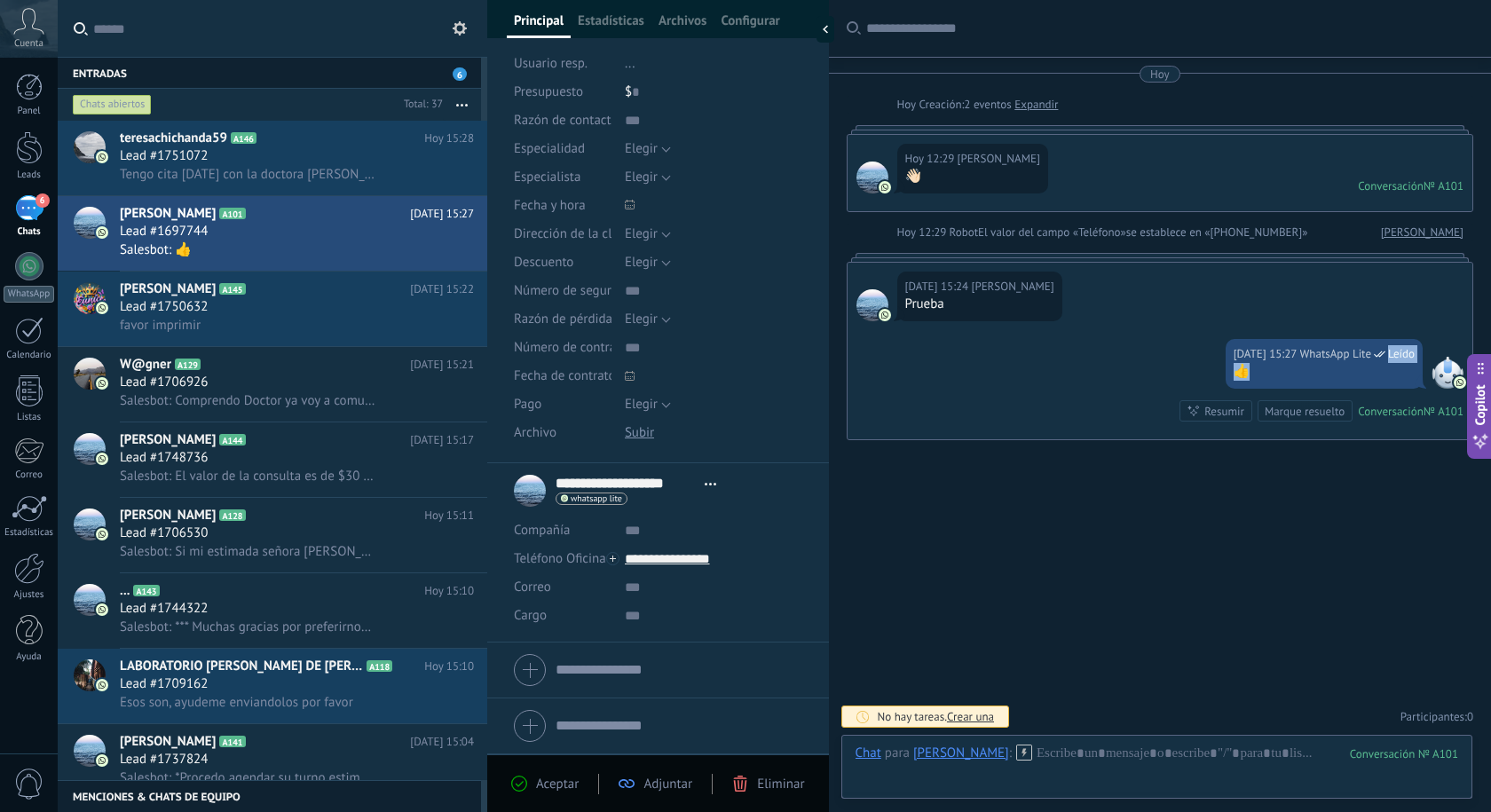
scroll to position [0, 0]
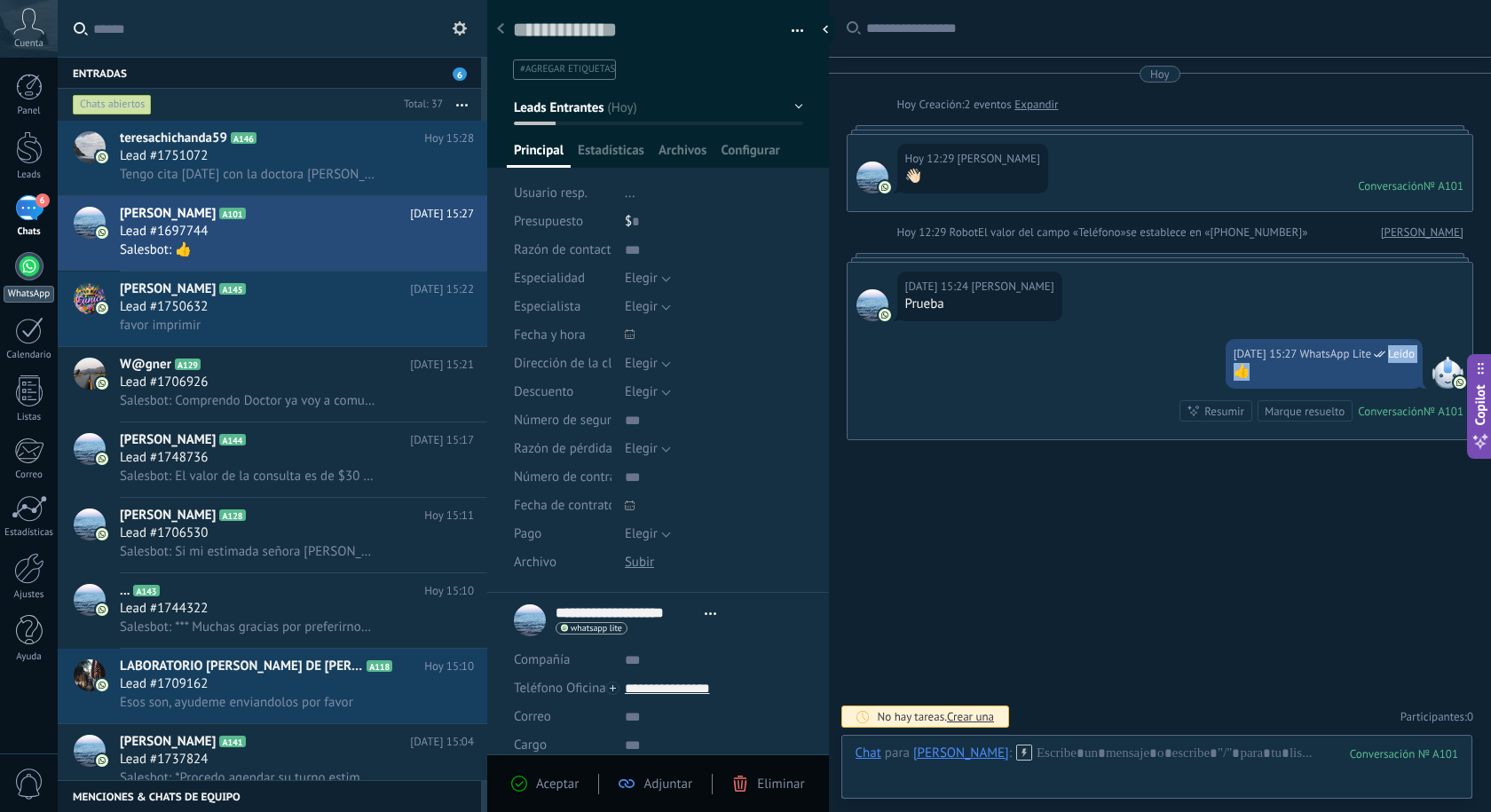
click at [32, 282] on link "WhatsApp" at bounding box center [28, 278] width 58 height 51
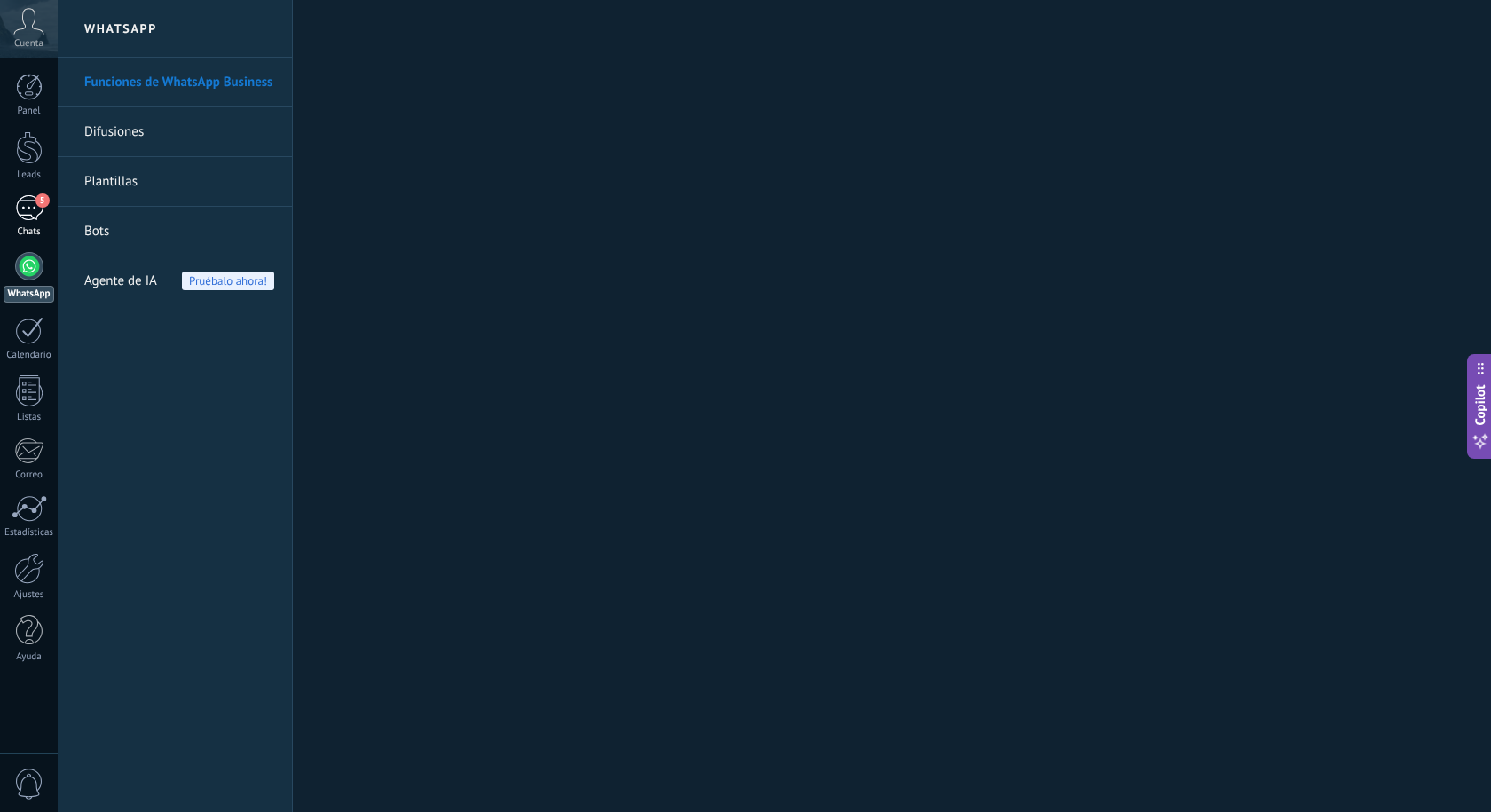
click at [25, 219] on div "5" at bounding box center [28, 208] width 28 height 25
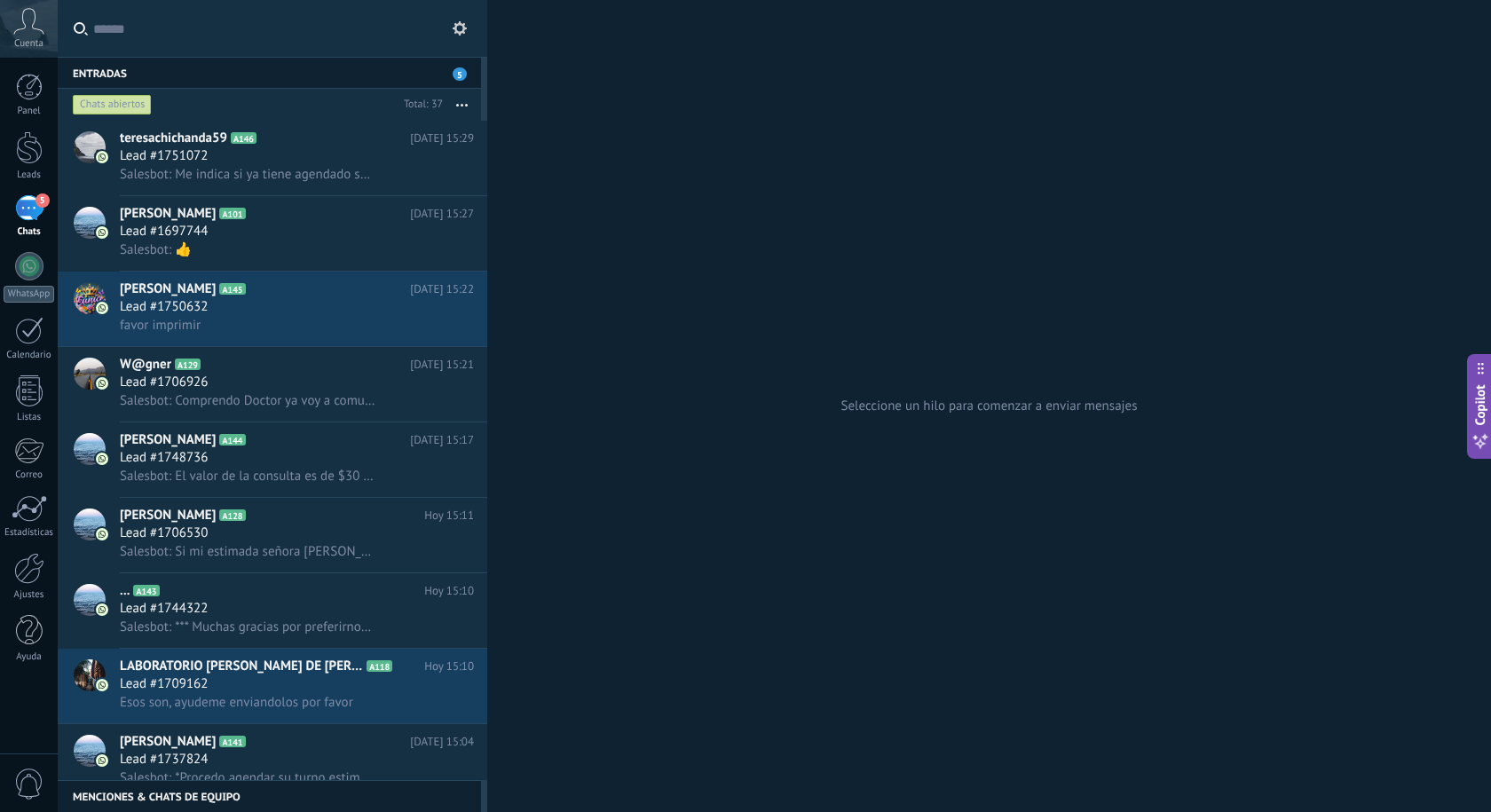
click at [23, 29] on use at bounding box center [29, 21] width 30 height 25
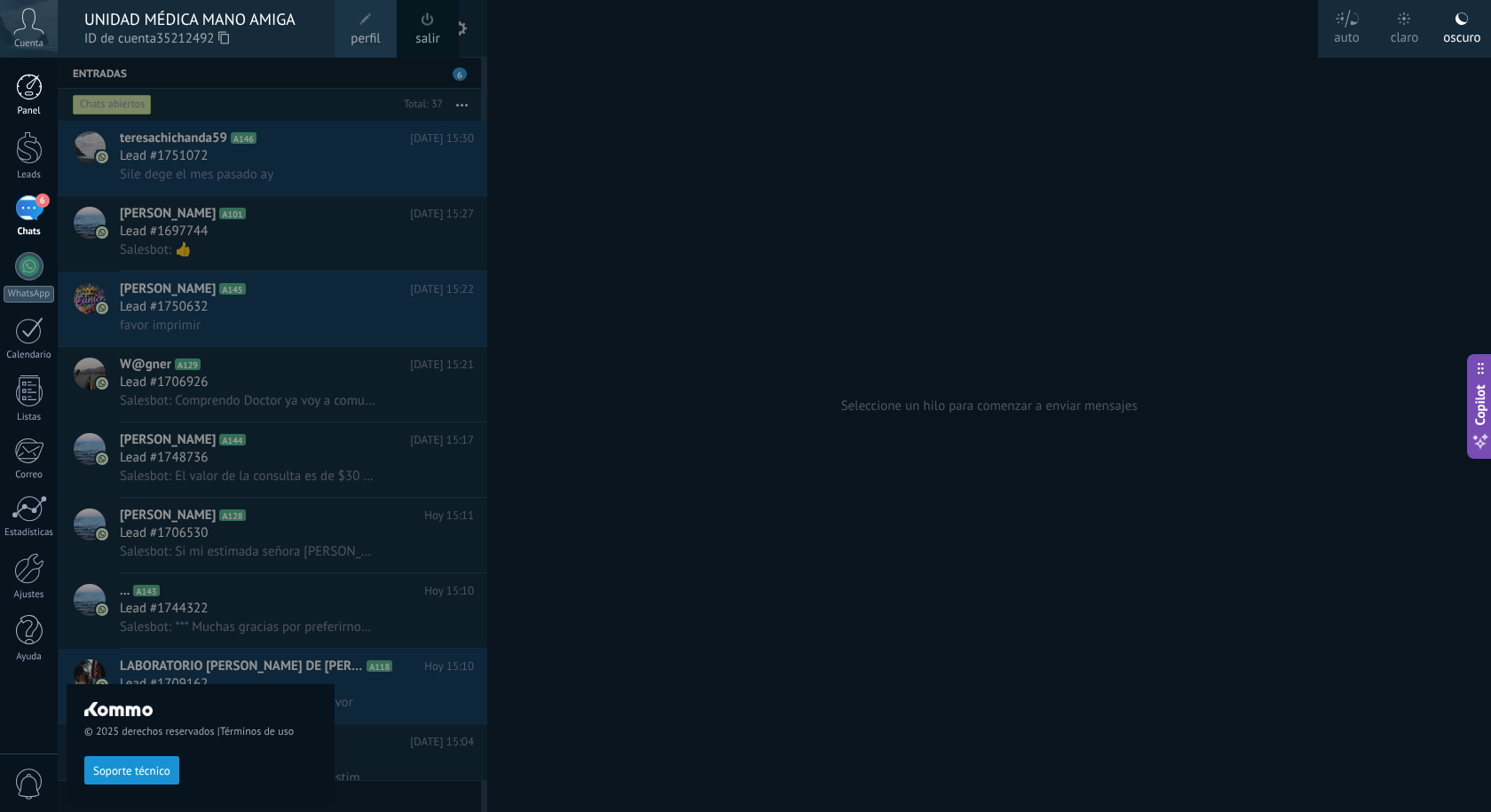
click at [25, 91] on div at bounding box center [28, 86] width 26 height 26
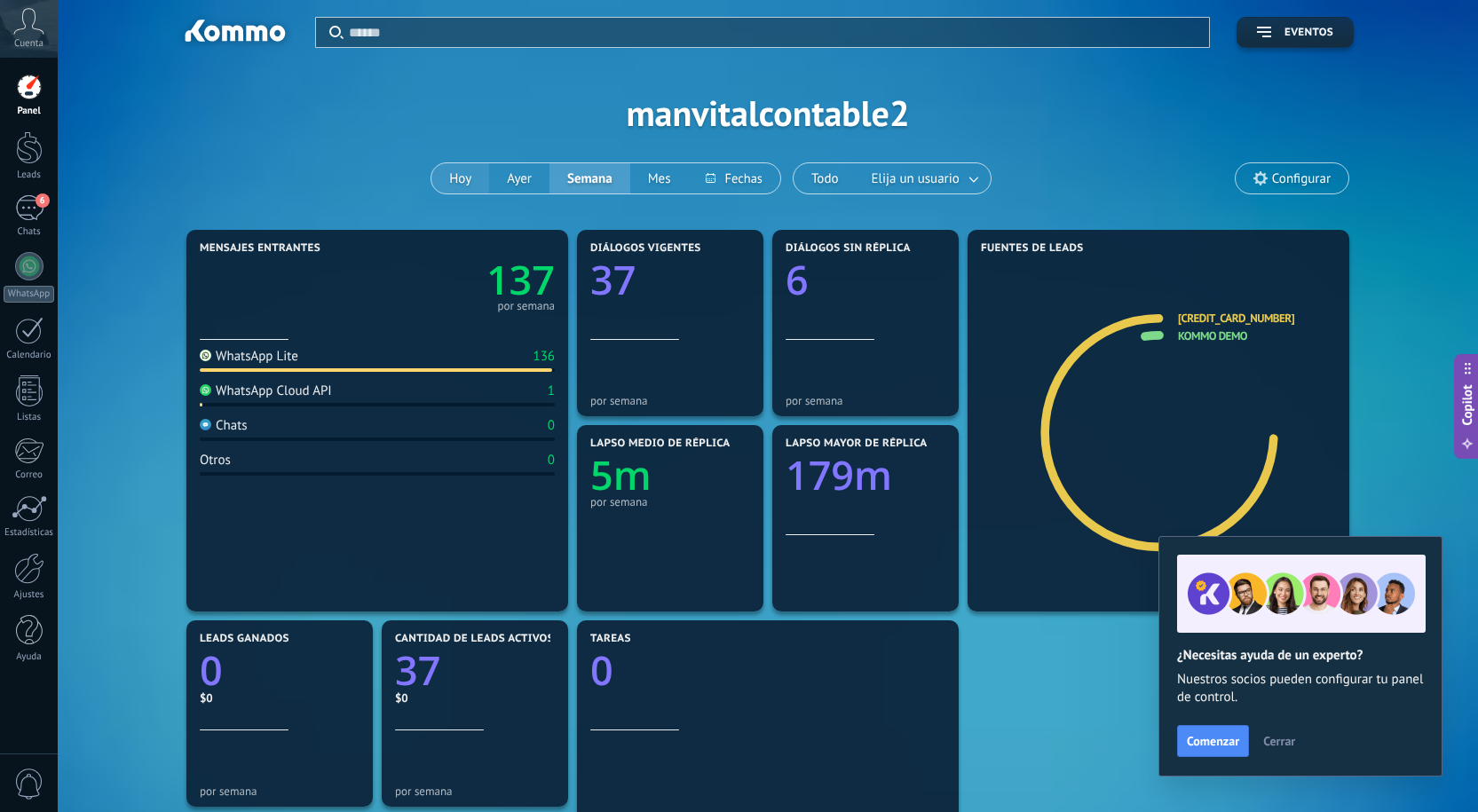
click at [472, 171] on button "Hoy" at bounding box center [460, 178] width 58 height 30
click at [33, 40] on span "Cuenta" at bounding box center [29, 44] width 29 height 12
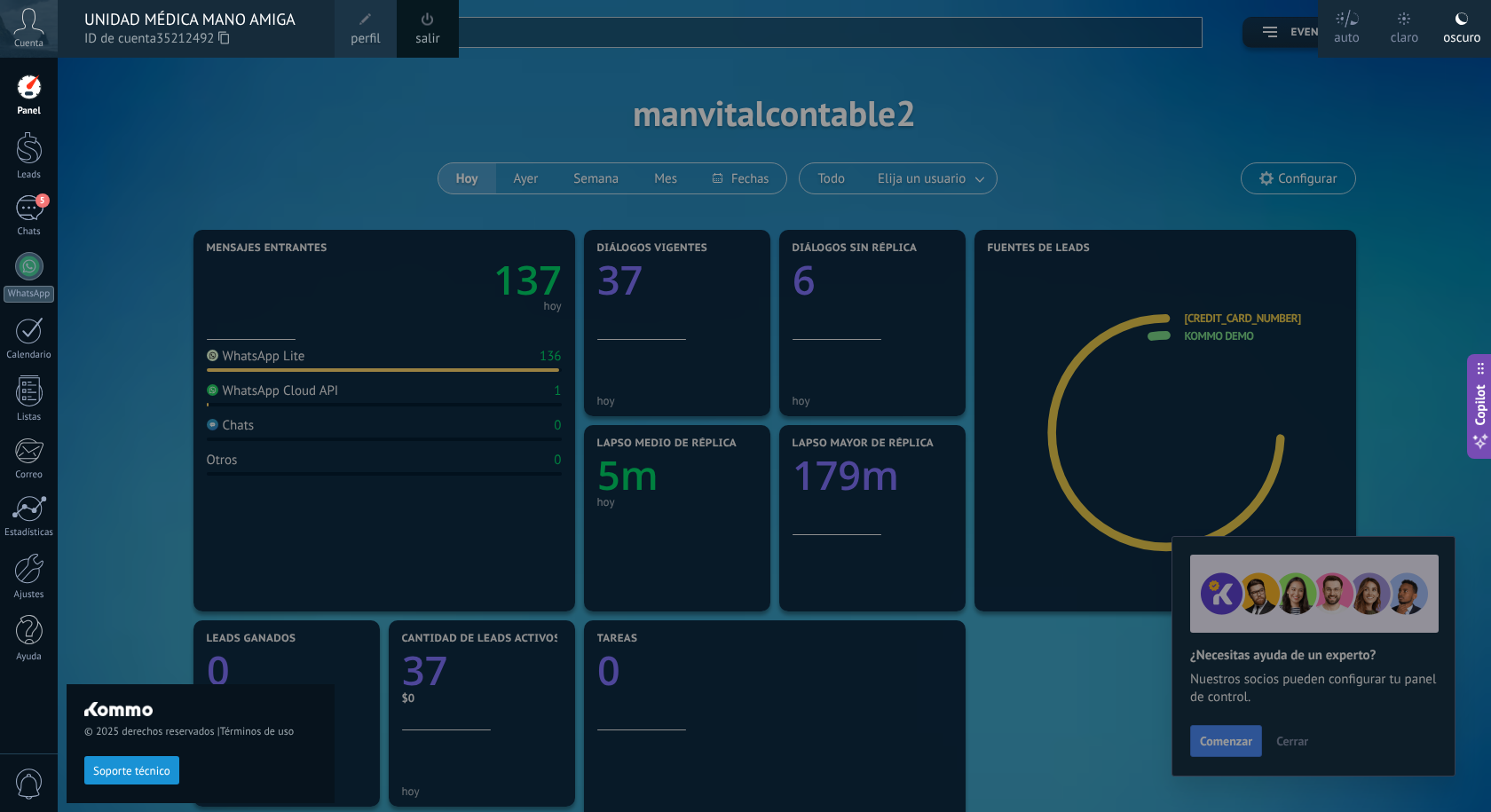
click at [35, 33] on icon at bounding box center [29, 21] width 31 height 26
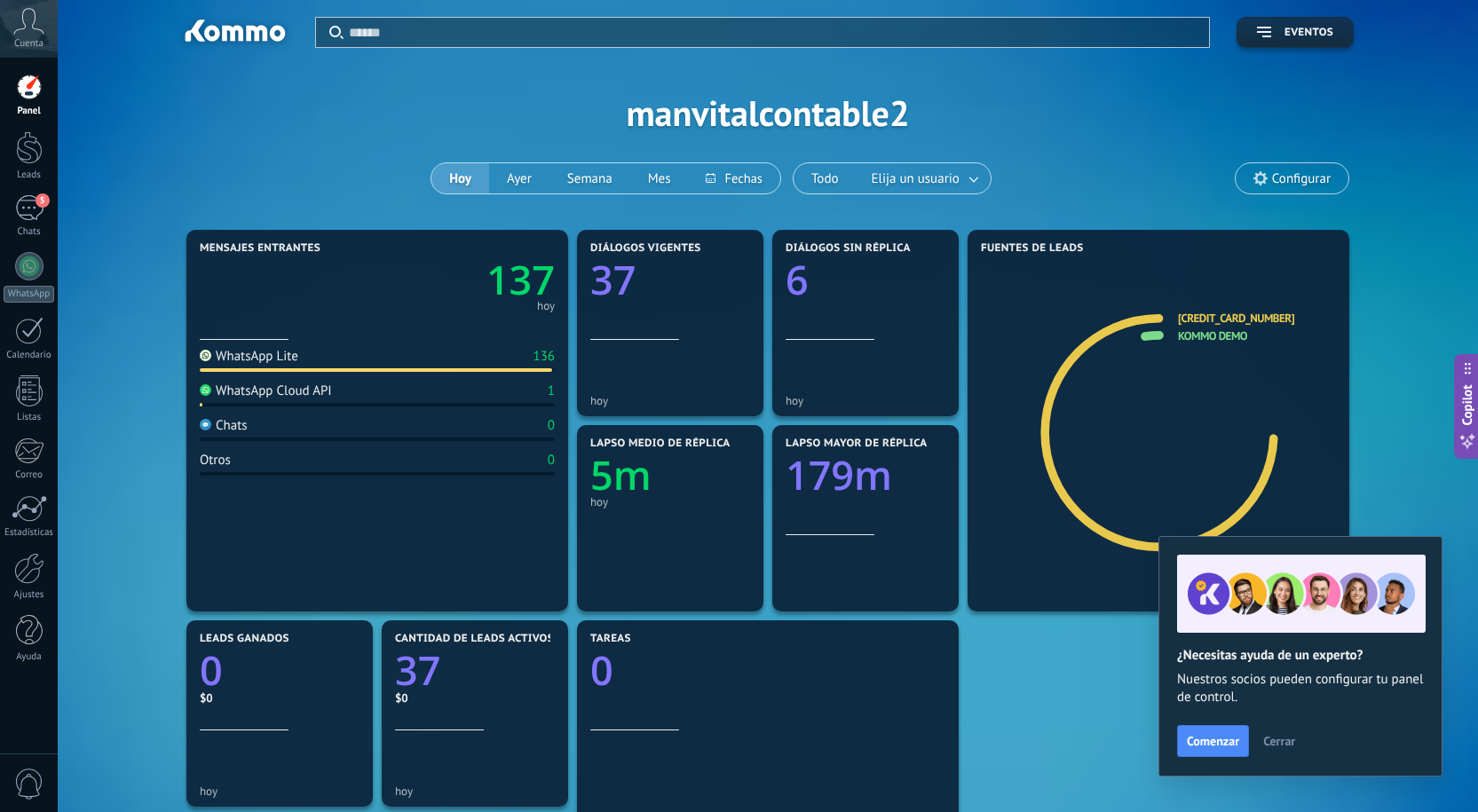
click at [38, 81] on div at bounding box center [28, 86] width 26 height 26
click at [34, 150] on div at bounding box center [28, 148] width 26 height 33
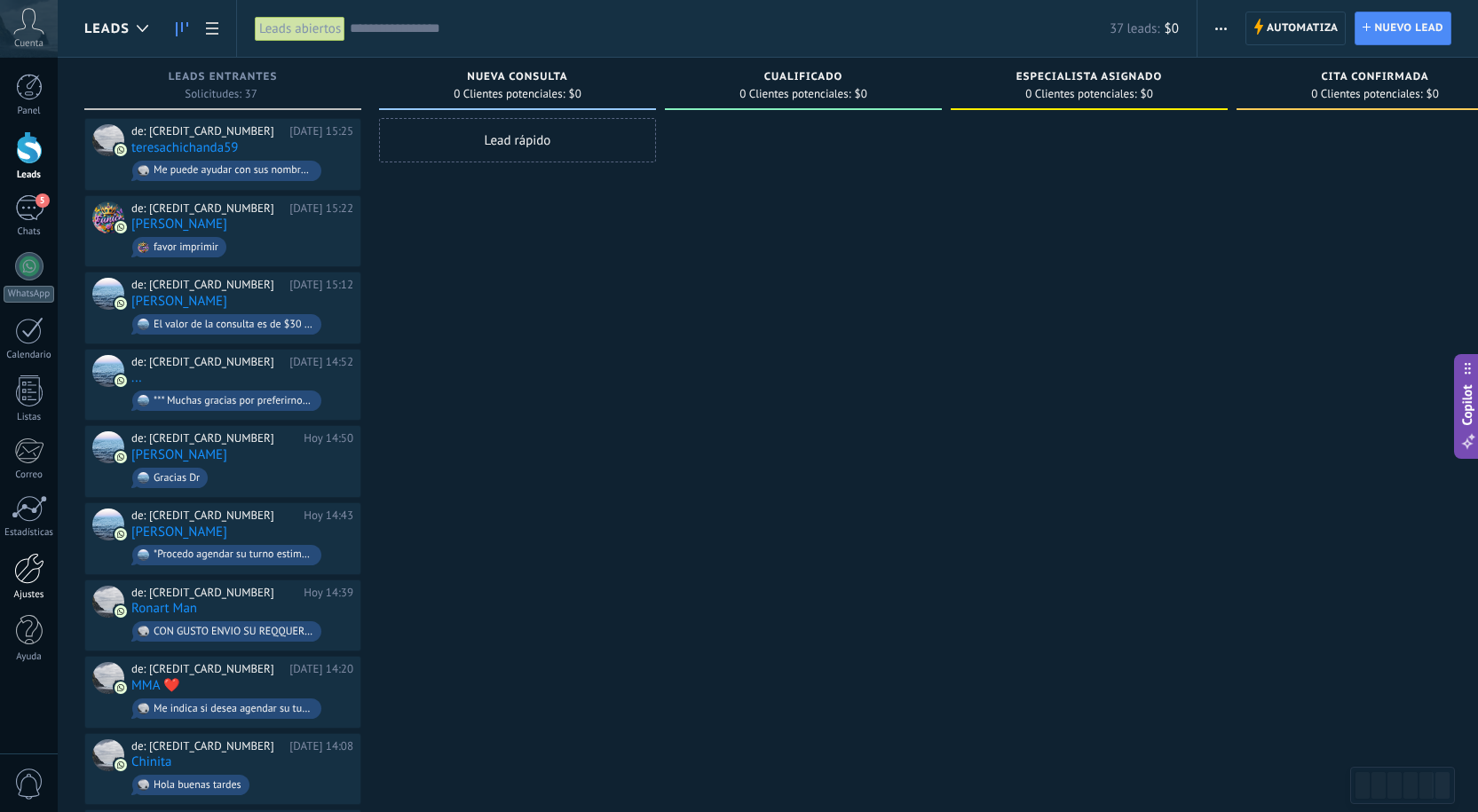
click at [34, 563] on div at bounding box center [29, 568] width 30 height 31
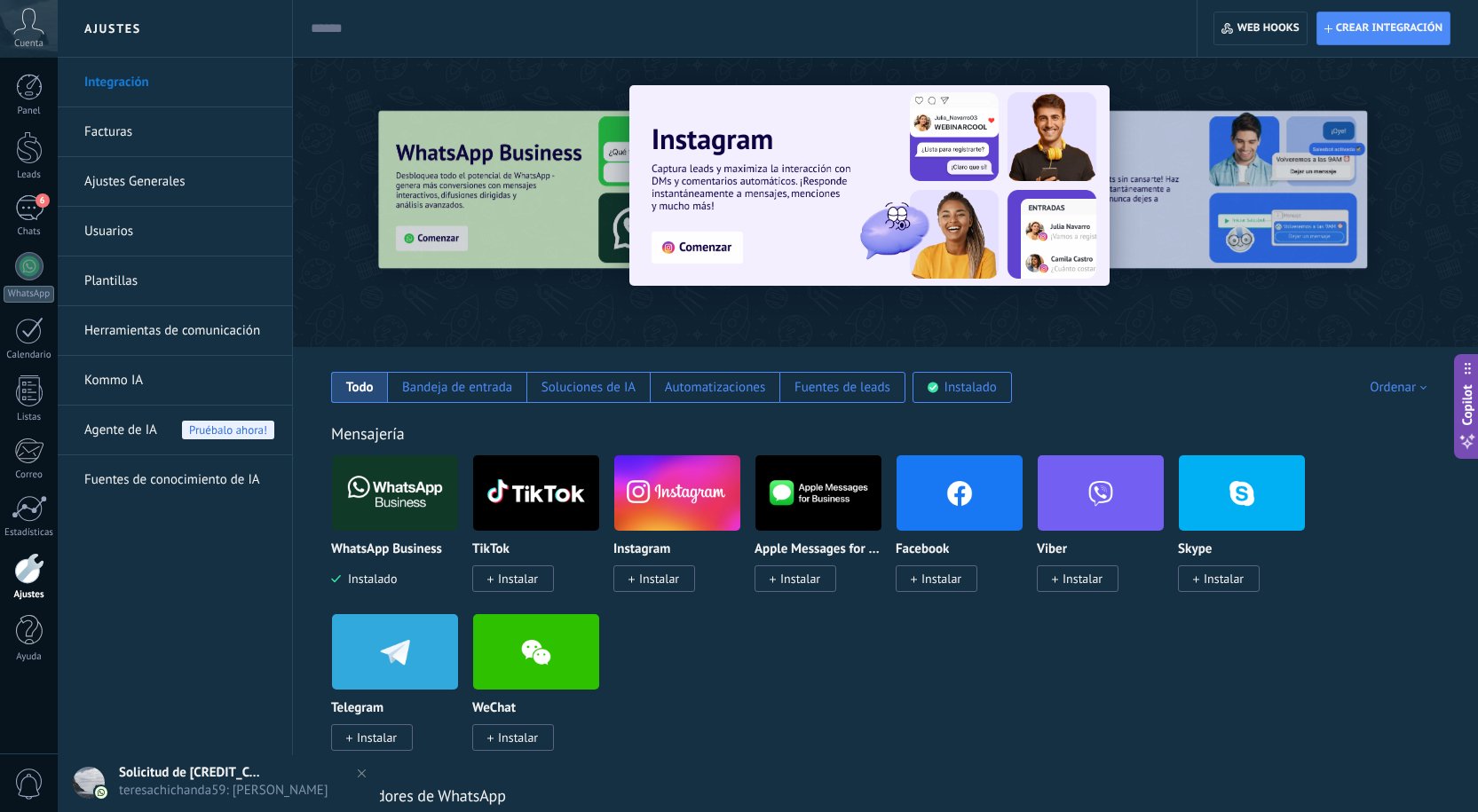
click at [134, 225] on link "Usuarios" at bounding box center [179, 231] width 190 height 50
